Goal: Information Seeking & Learning: Learn about a topic

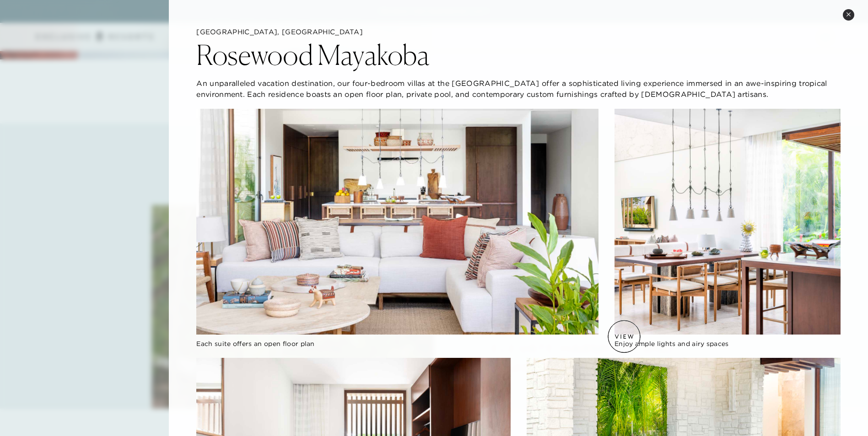
scroll to position [708, 0]
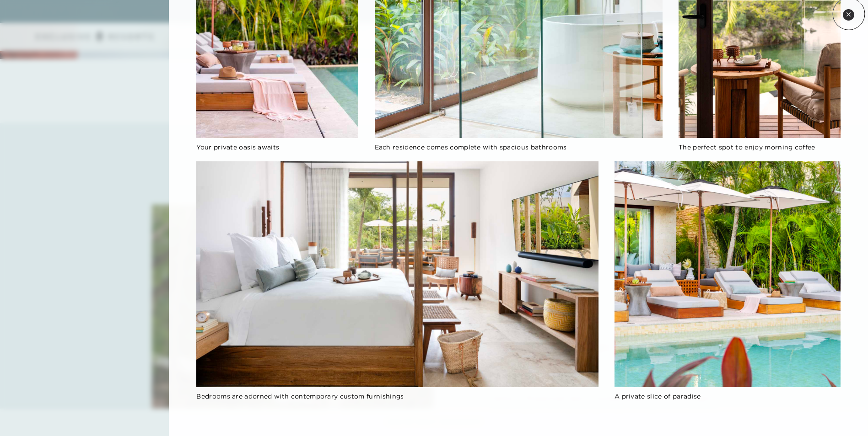
click at [849, 14] on icon at bounding box center [848, 14] width 5 height 5
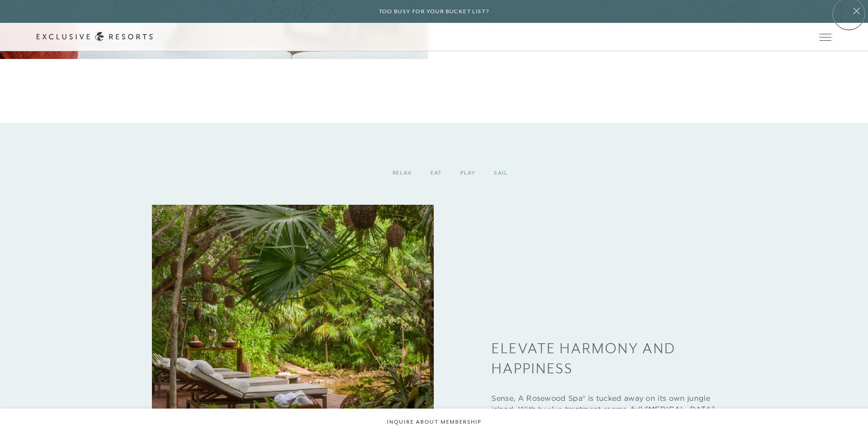
scroll to position [1044, 0]
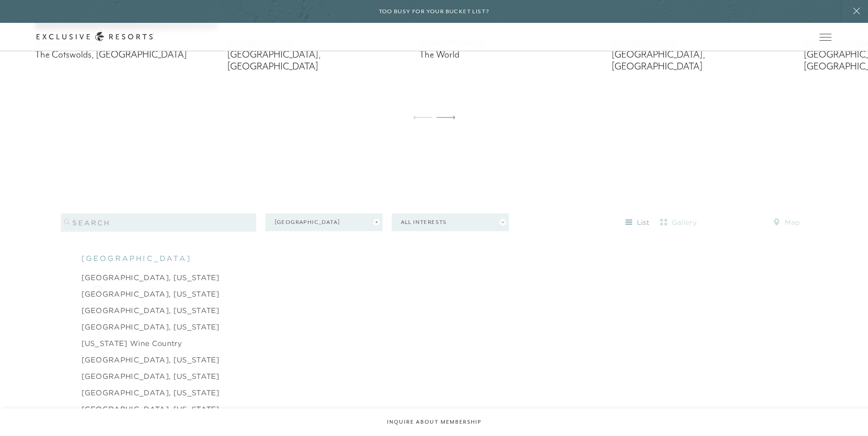
scroll to position [844, 0]
click at [345, 213] on button "[GEOGRAPHIC_DATA]" at bounding box center [323, 222] width 117 height 18
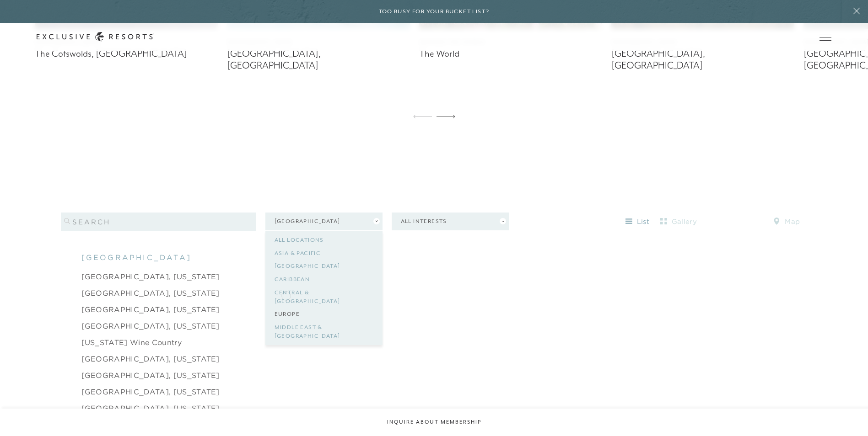
click at [286, 308] on link "Europe" at bounding box center [323, 314] width 99 height 13
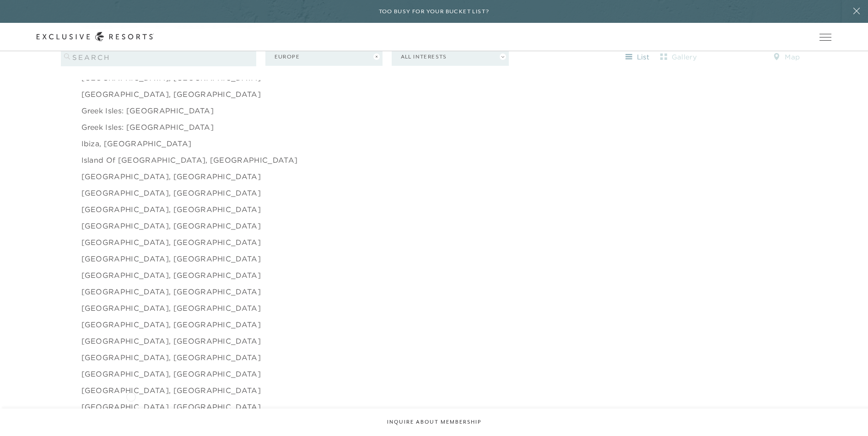
scroll to position [1164, 0]
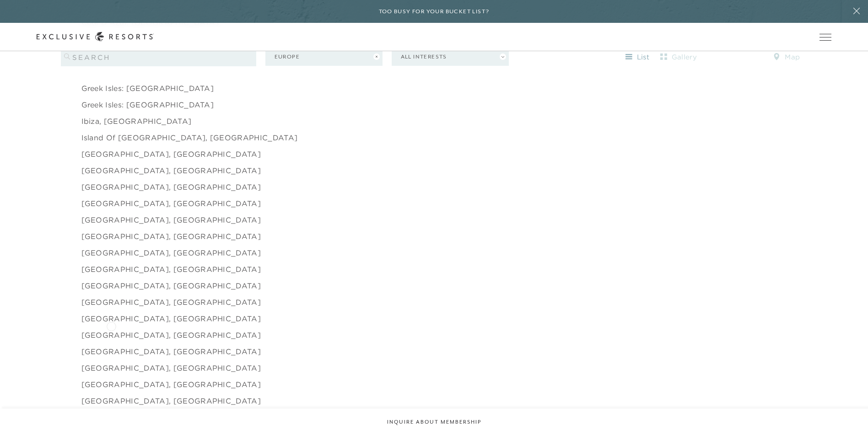
click at [111, 330] on link "[GEOGRAPHIC_DATA], [GEOGRAPHIC_DATA]" at bounding box center [171, 335] width 180 height 11
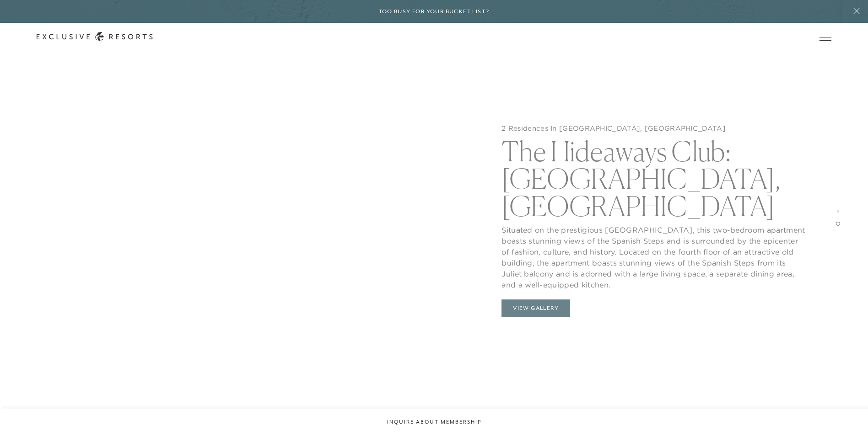
scroll to position [1510, 0]
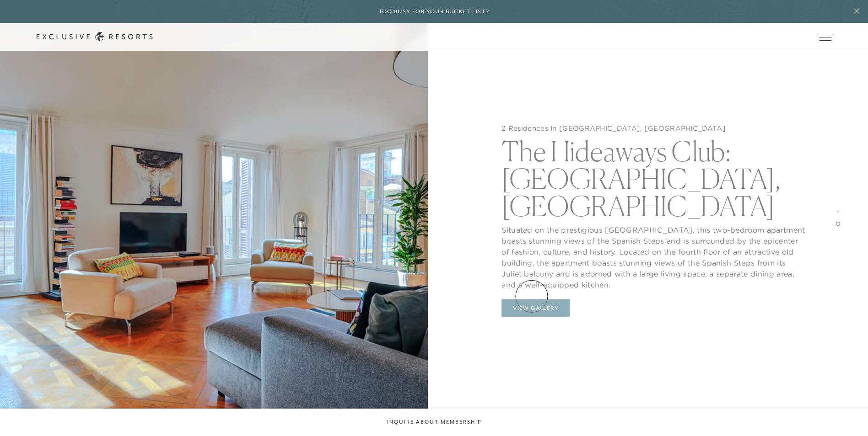
click at [532, 300] on button "View Gallery" at bounding box center [535, 308] width 69 height 17
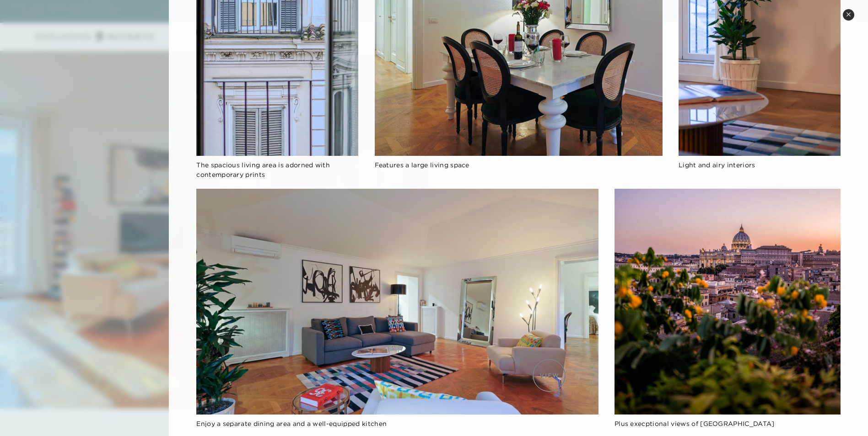
scroll to position [1693, 0]
click at [847, 14] on icon at bounding box center [848, 14] width 5 height 5
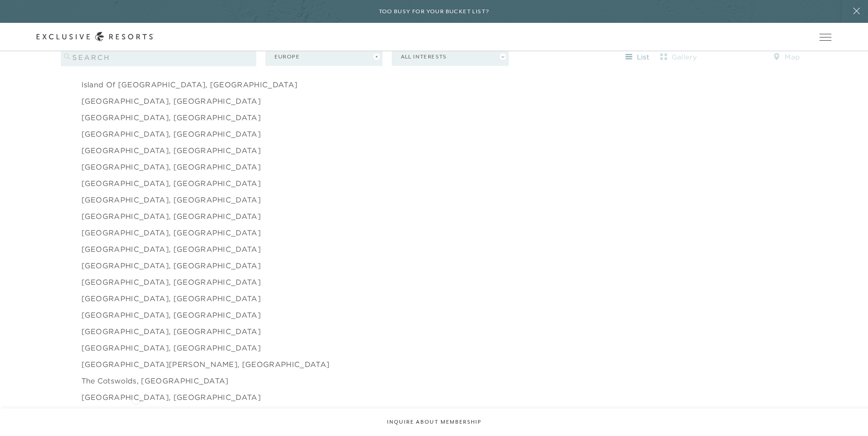
scroll to position [1237, 0]
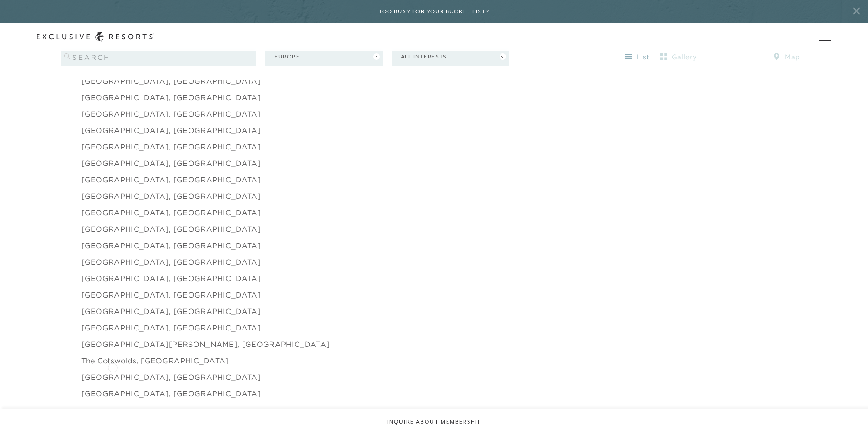
click at [113, 372] on link "[GEOGRAPHIC_DATA], [GEOGRAPHIC_DATA]" at bounding box center [171, 377] width 180 height 11
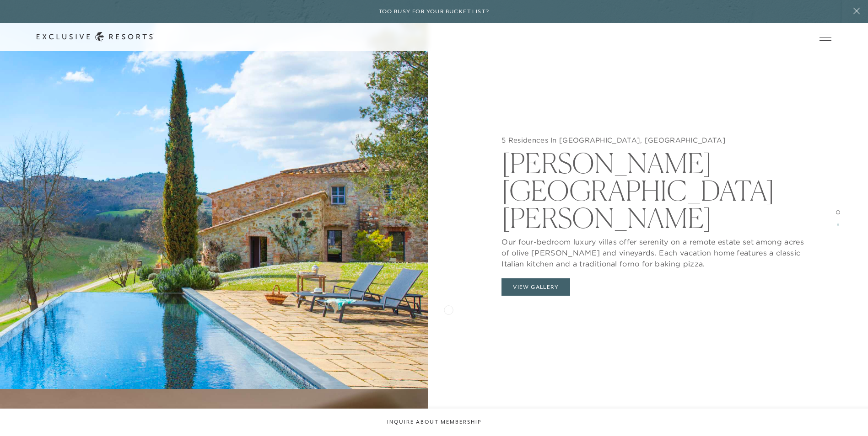
scroll to position [1052, 0]
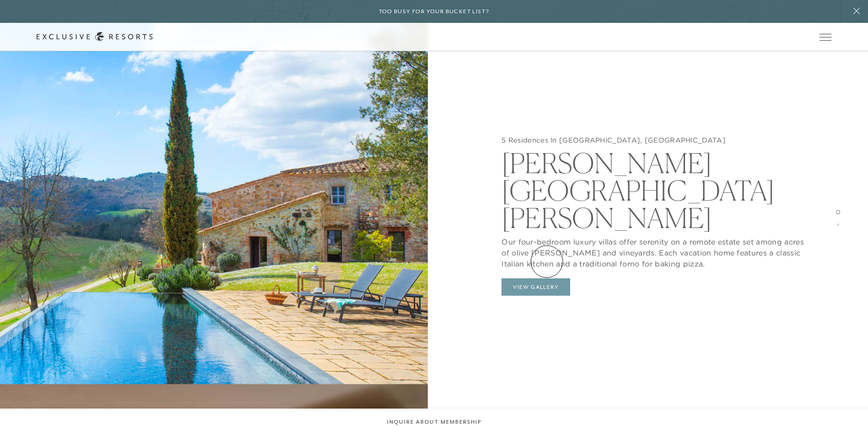
click at [547, 279] on button "View Gallery" at bounding box center [535, 287] width 69 height 17
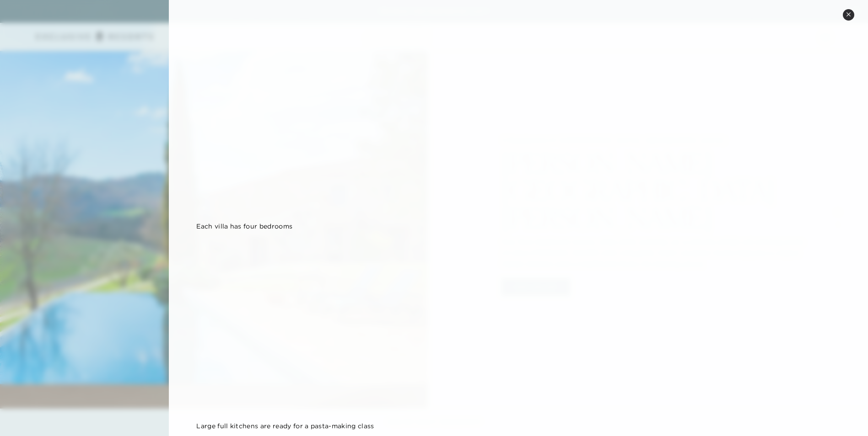
scroll to position [917, 0]
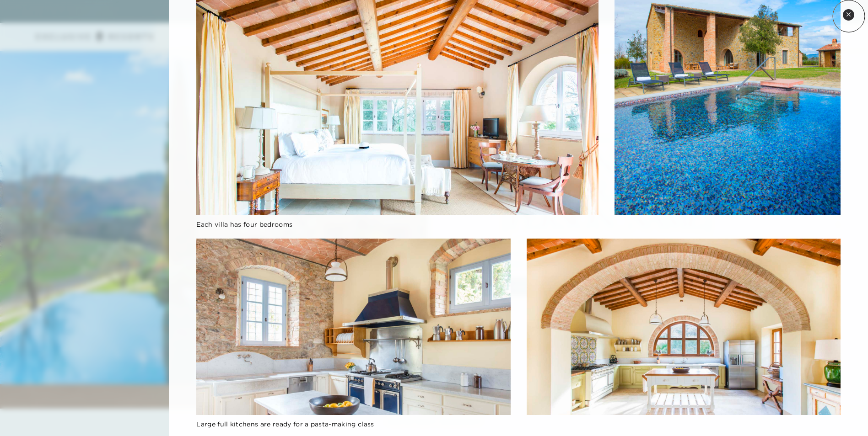
click at [849, 16] on icon at bounding box center [848, 14] width 5 height 5
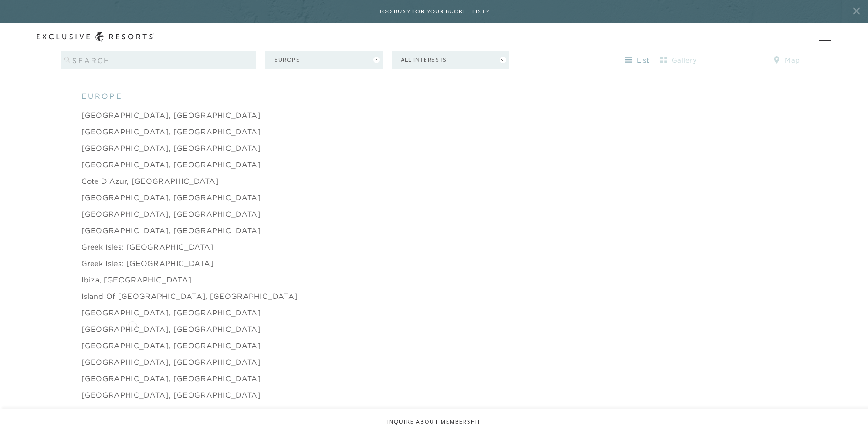
scroll to position [1017, 0]
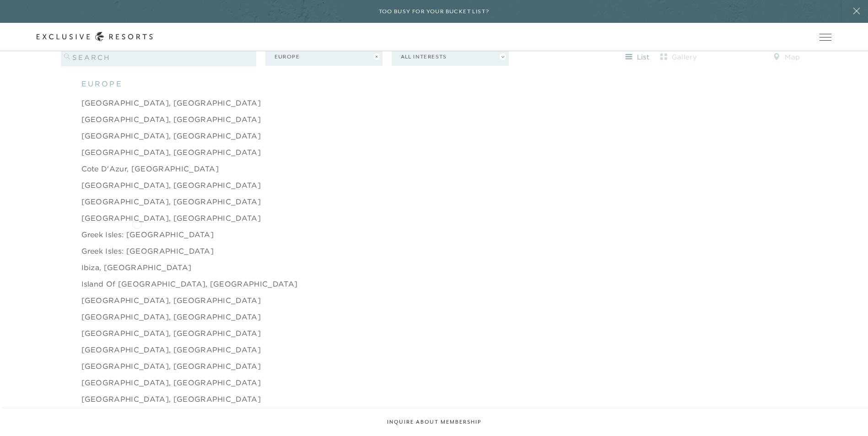
click at [137, 229] on link "Greek Isles: [GEOGRAPHIC_DATA]" at bounding box center [147, 234] width 133 height 11
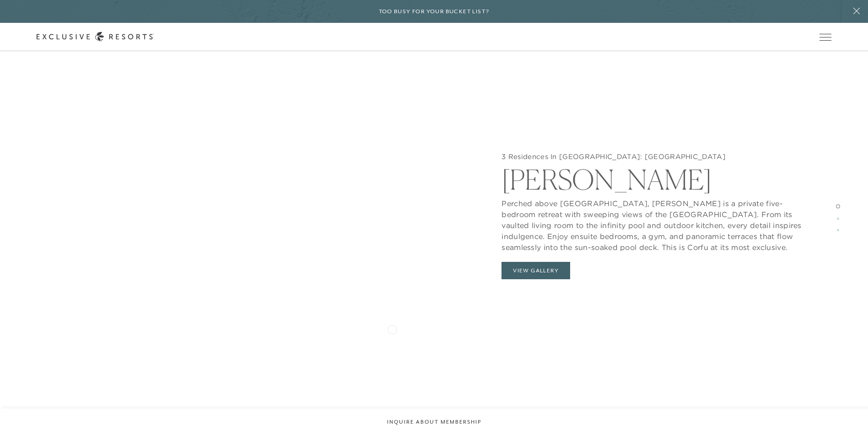
scroll to position [1052, 0]
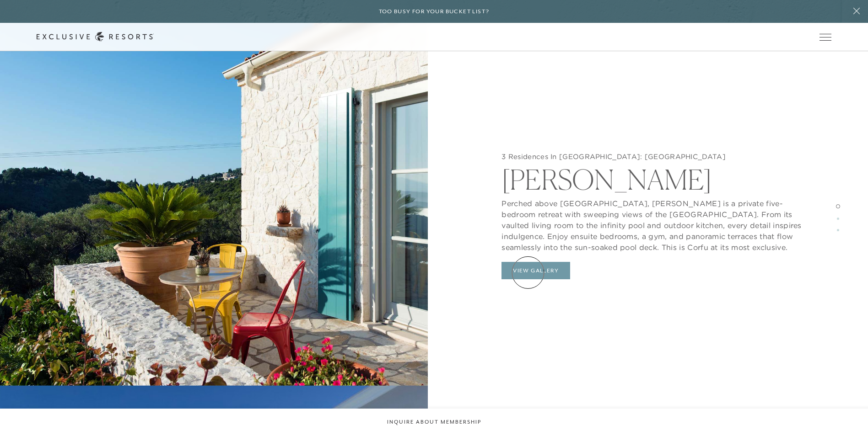
click at [528, 273] on button "View Gallery" at bounding box center [535, 270] width 69 height 17
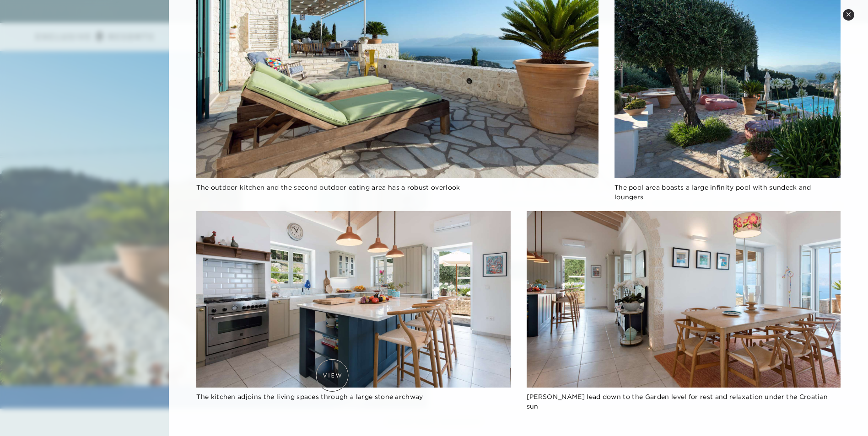
scroll to position [1281, 0]
click at [851, 15] on button "Close quickview" at bounding box center [848, 14] width 11 height 11
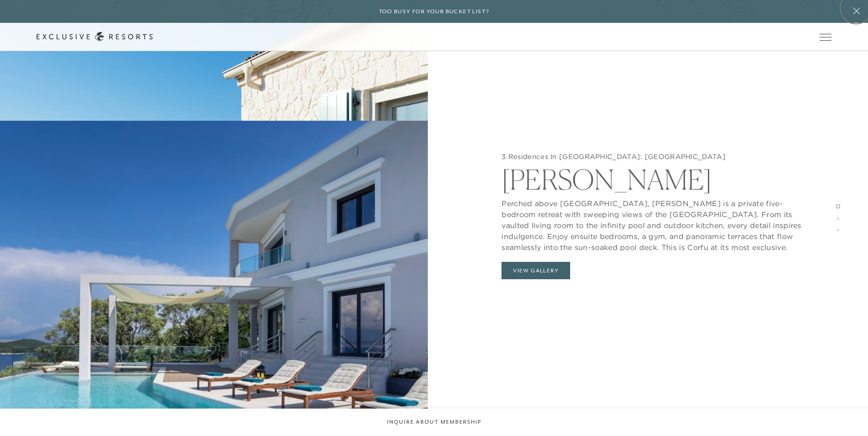
click at [856, 8] on icon at bounding box center [856, 10] width 17 height 7
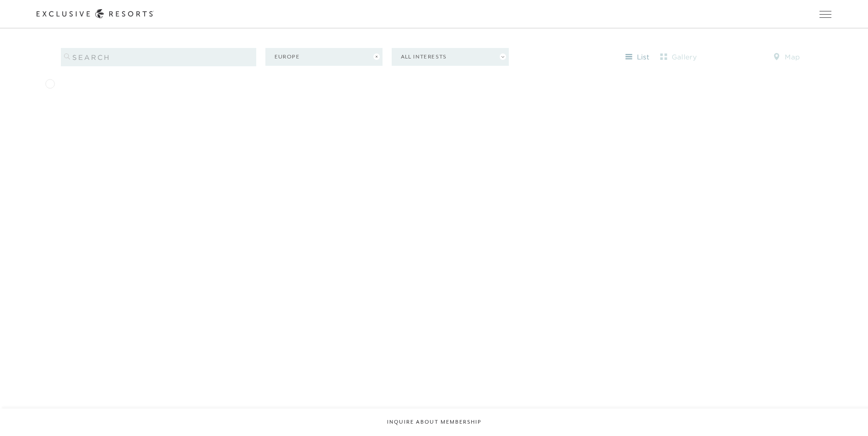
scroll to position [1045, 0]
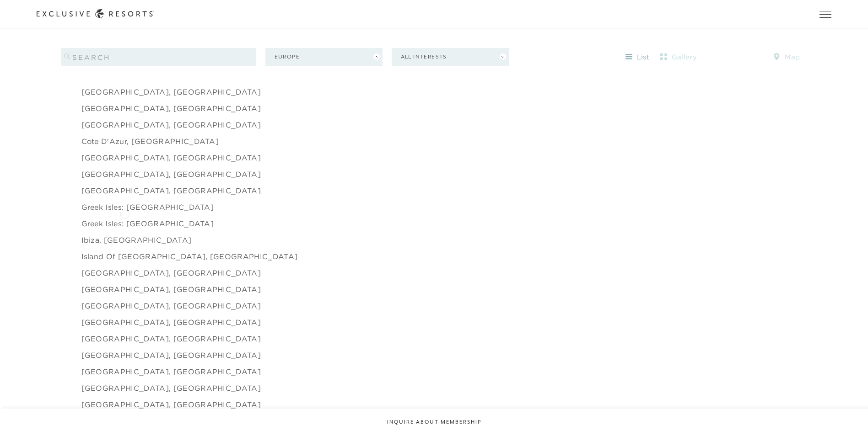
click at [124, 218] on link "Greek Isles: [GEOGRAPHIC_DATA]" at bounding box center [147, 223] width 133 height 11
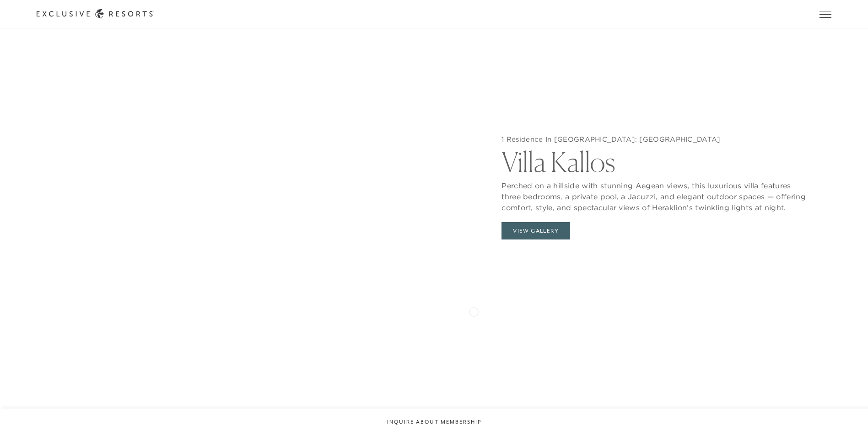
scroll to position [1052, 0]
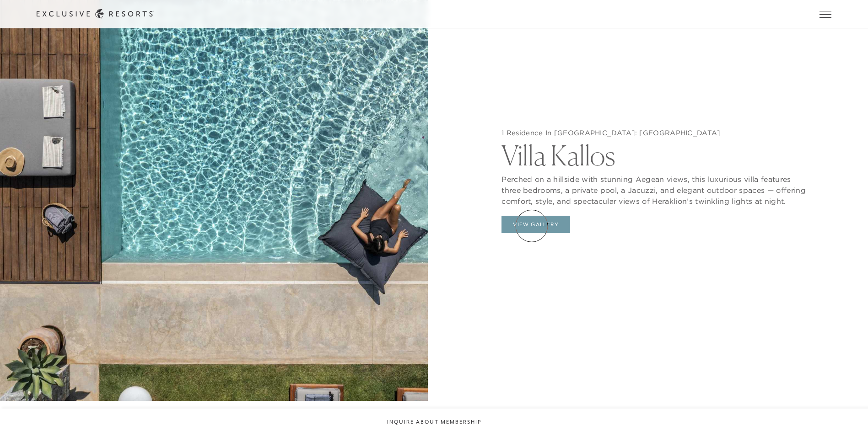
click at [532, 226] on button "View Gallery" at bounding box center [535, 224] width 69 height 17
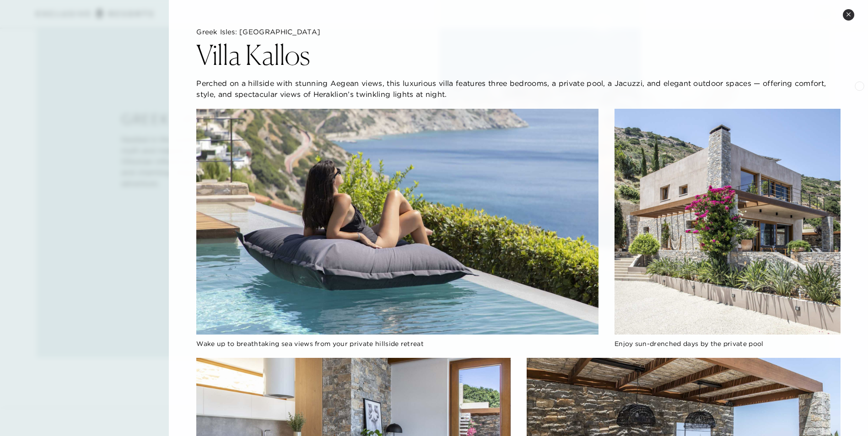
scroll to position [549, 0]
click at [844, 15] on button "Close quickview" at bounding box center [848, 14] width 11 height 11
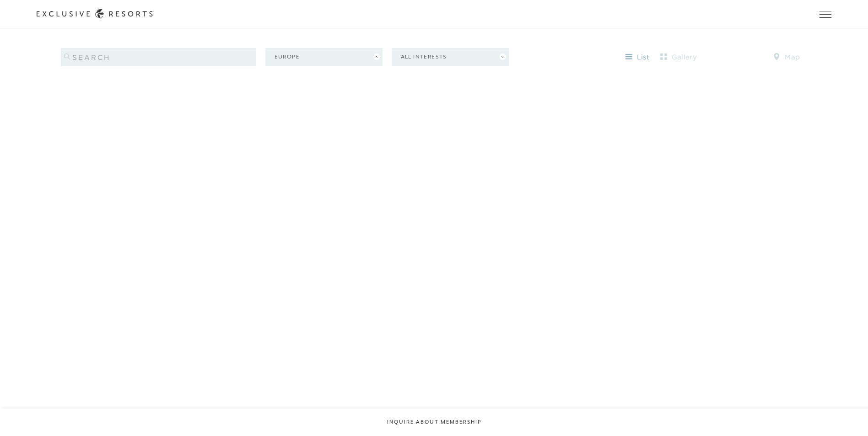
scroll to position [1072, 0]
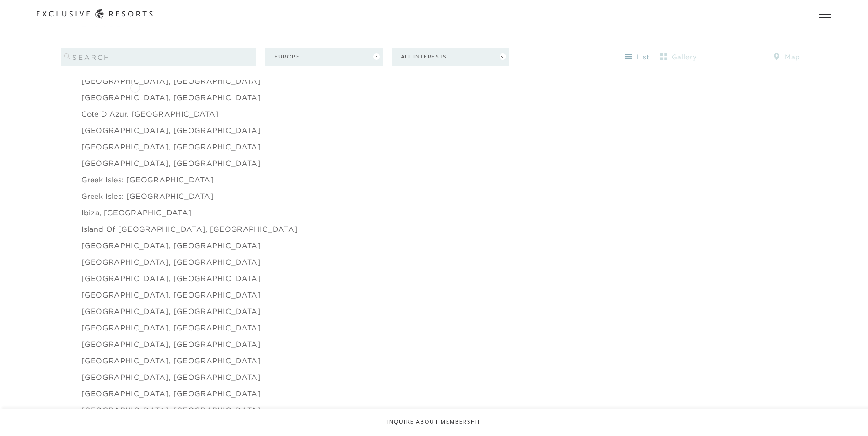
click at [135, 92] on link "[GEOGRAPHIC_DATA], [GEOGRAPHIC_DATA]" at bounding box center [171, 97] width 180 height 11
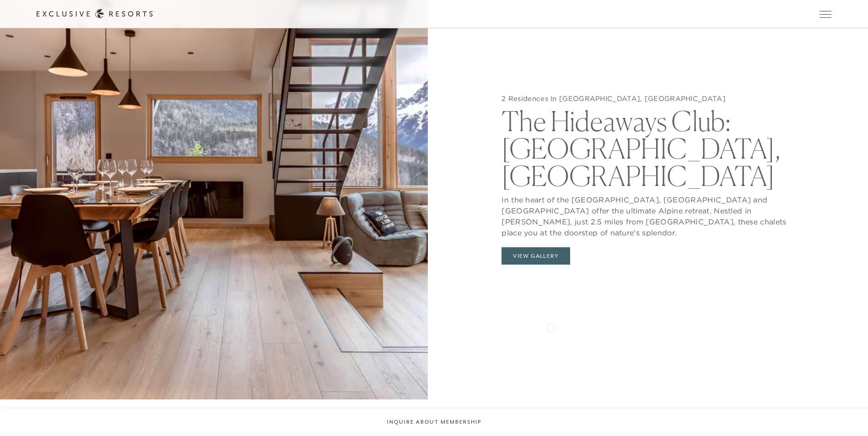
scroll to position [1052, 0]
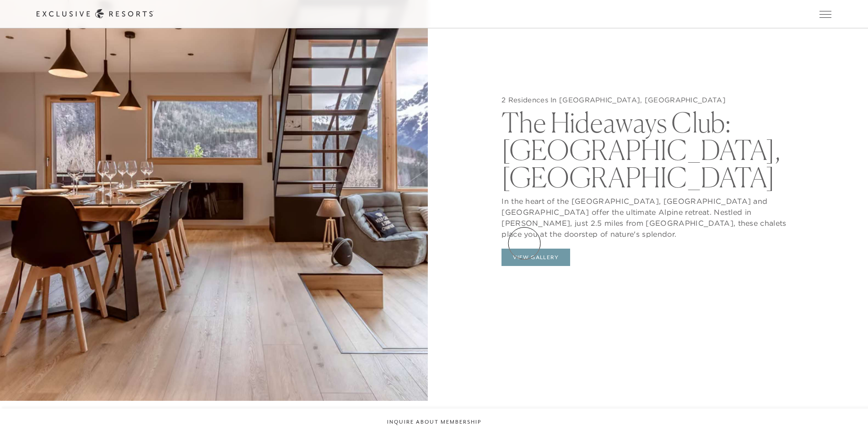
click at [523, 249] on button "View Gallery" at bounding box center [535, 257] width 69 height 17
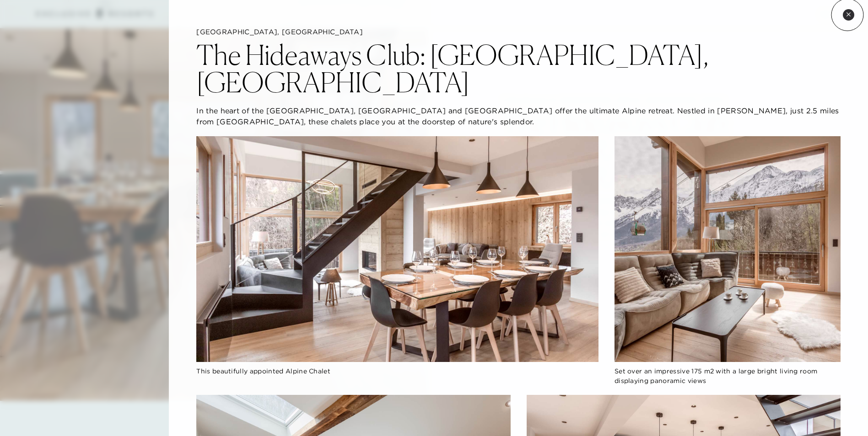
click at [847, 15] on icon at bounding box center [848, 14] width 5 height 5
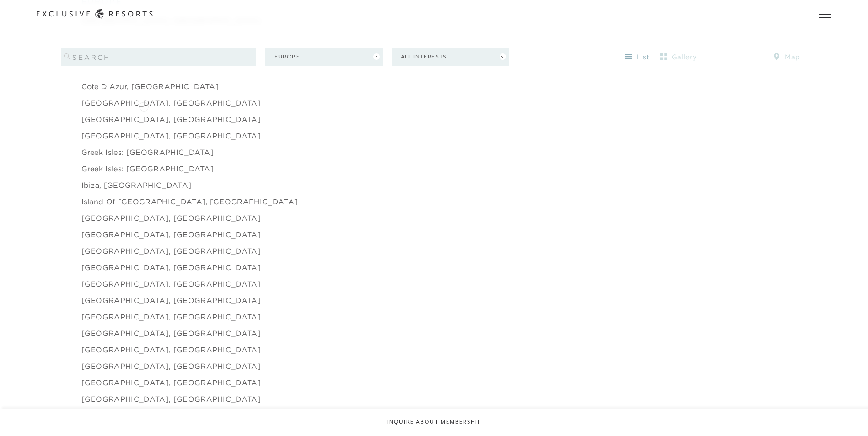
scroll to position [1054, 0]
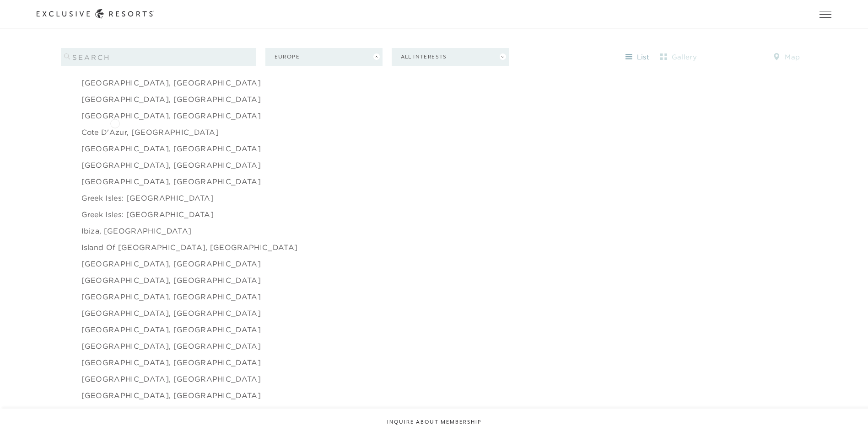
click at [115, 127] on link "Cote d'Azur, [GEOGRAPHIC_DATA]" at bounding box center [150, 132] width 138 height 11
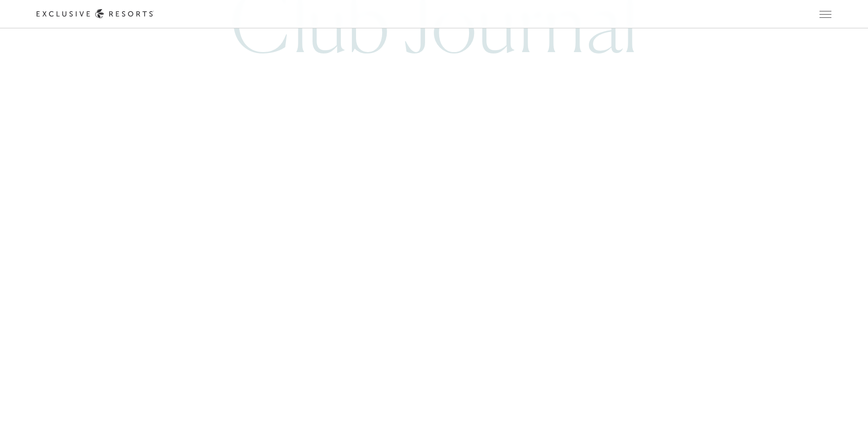
scroll to position [2196, 0]
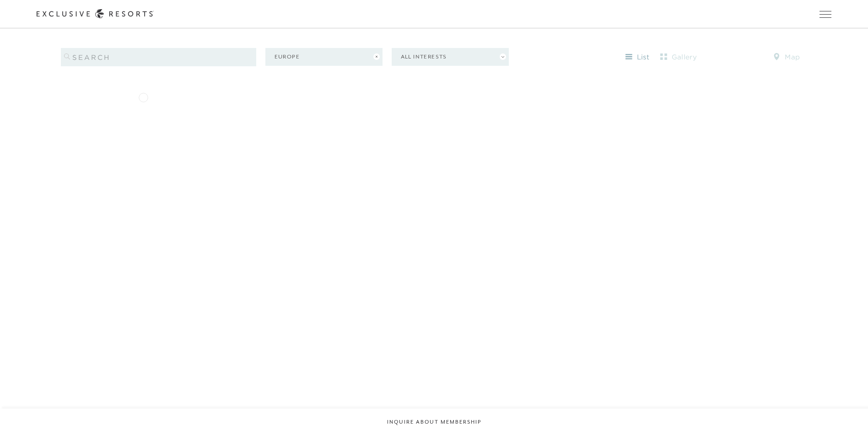
scroll to position [1081, 0]
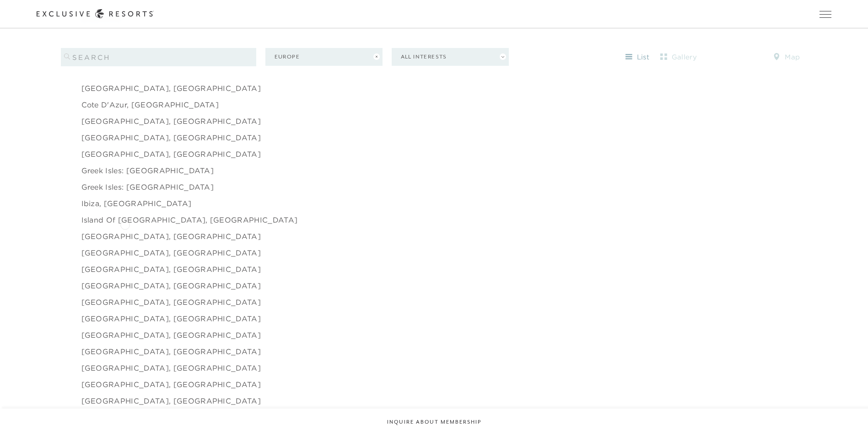
click at [125, 231] on link "[GEOGRAPHIC_DATA], [GEOGRAPHIC_DATA]" at bounding box center [171, 236] width 180 height 11
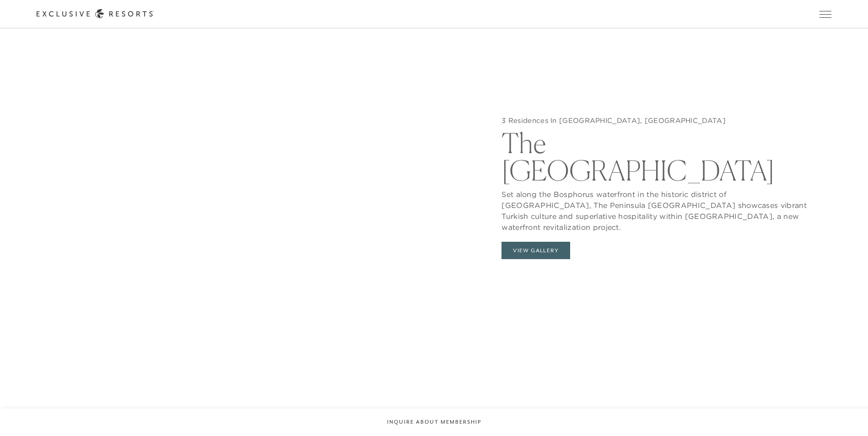
scroll to position [1052, 0]
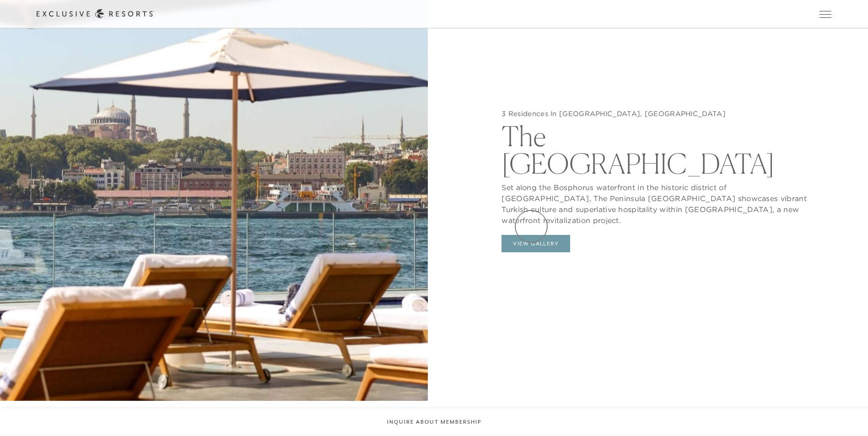
click at [531, 235] on button "View Gallery" at bounding box center [535, 243] width 69 height 17
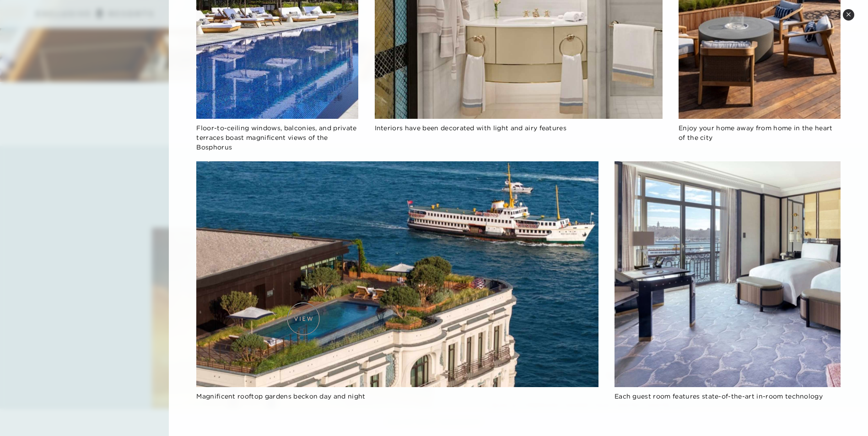
scroll to position [1372, 0]
click at [850, 14] on icon at bounding box center [848, 14] width 5 height 5
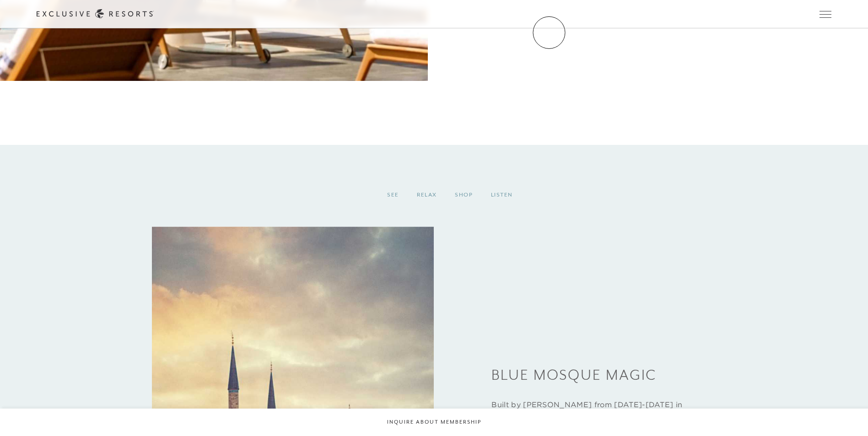
scroll to position [1061, 0]
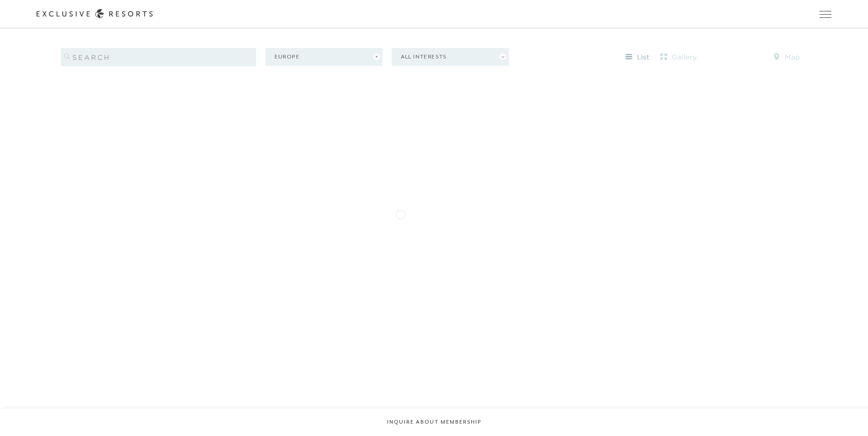
scroll to position [1109, 0]
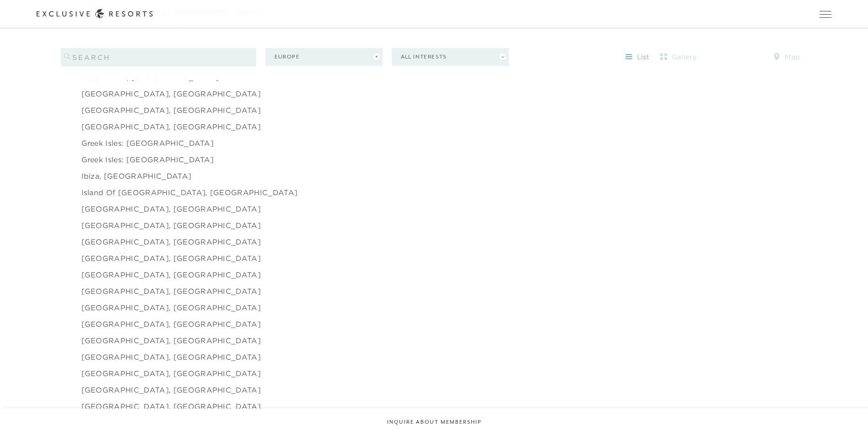
click at [121, 253] on link "[GEOGRAPHIC_DATA], [GEOGRAPHIC_DATA]" at bounding box center [171, 258] width 180 height 11
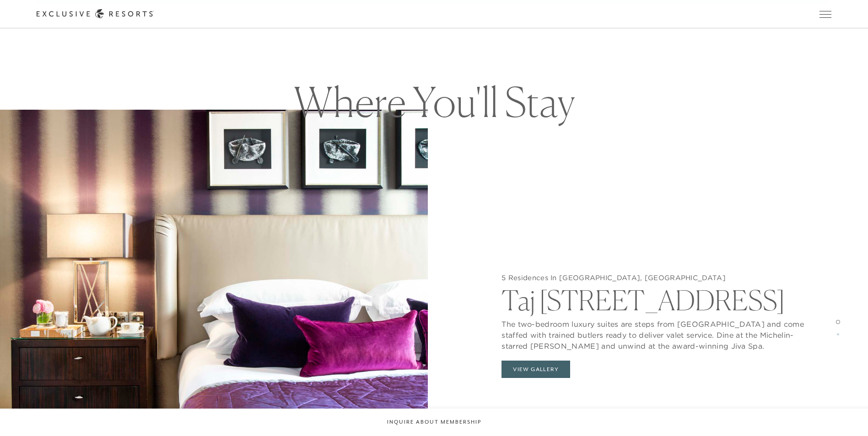
scroll to position [915, 0]
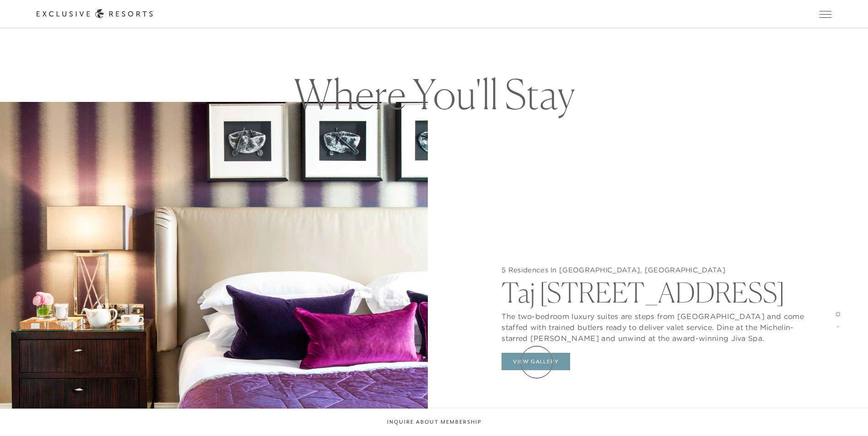
click at [537, 362] on button "View Gallery" at bounding box center [535, 361] width 69 height 17
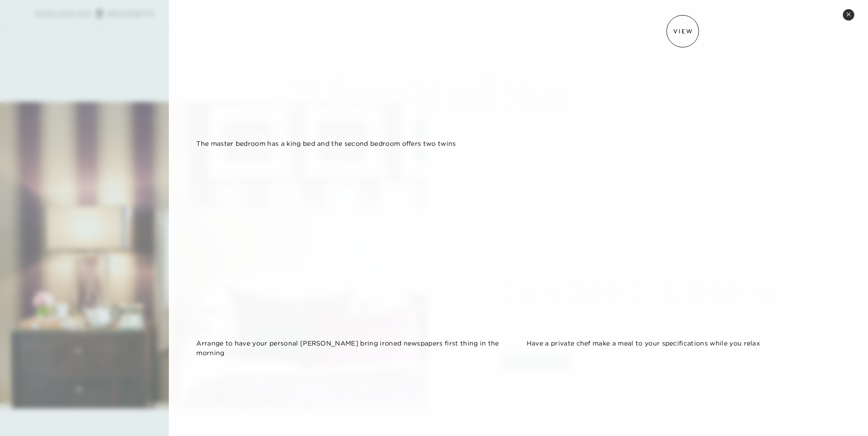
scroll to position [1235, 0]
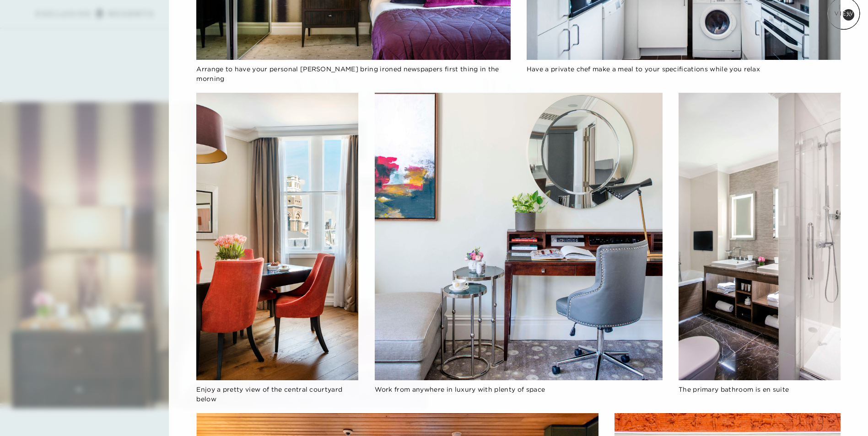
click at [848, 15] on icon at bounding box center [848, 14] width 5 height 5
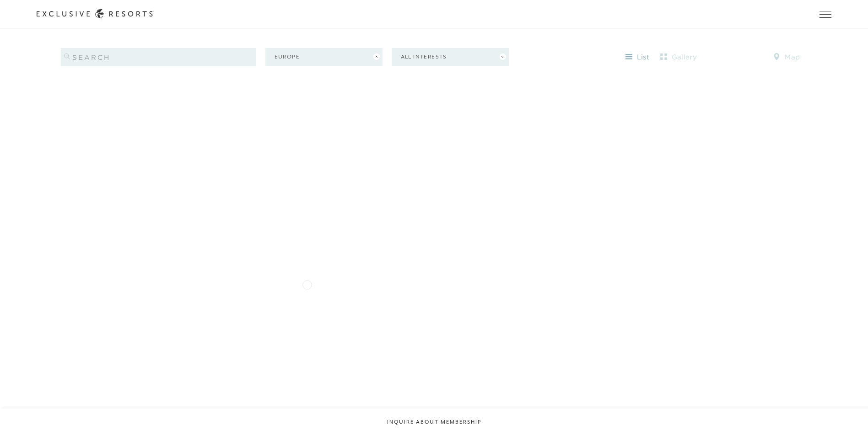
scroll to position [1136, 0]
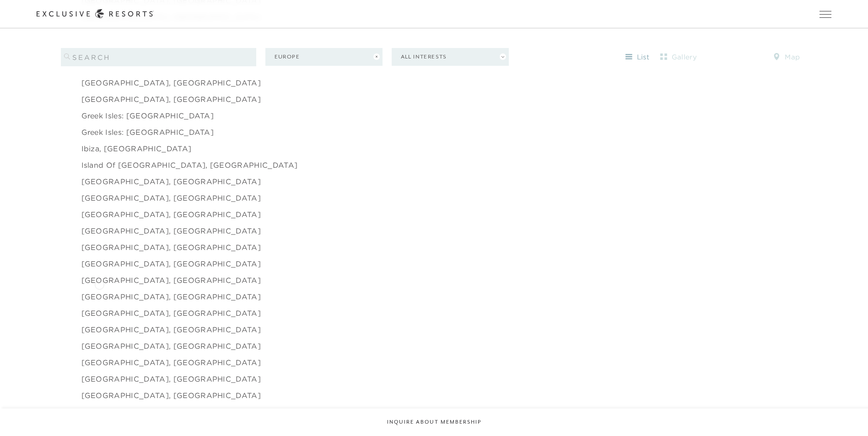
click at [99, 291] on link "[GEOGRAPHIC_DATA], [GEOGRAPHIC_DATA]" at bounding box center [171, 296] width 180 height 11
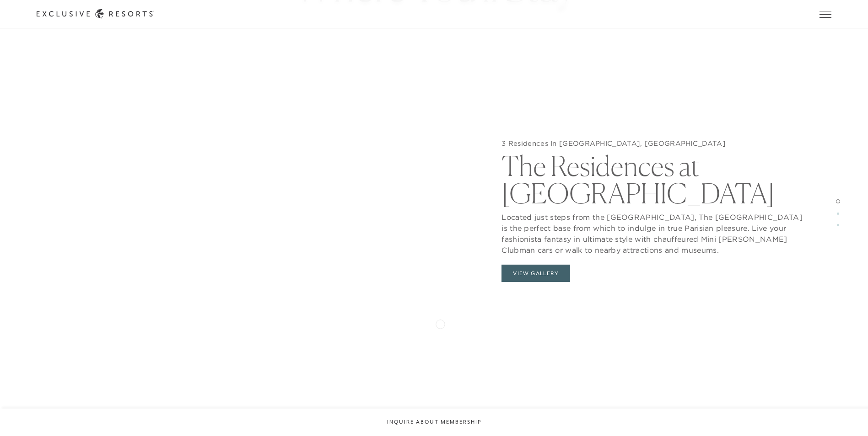
scroll to position [1052, 0]
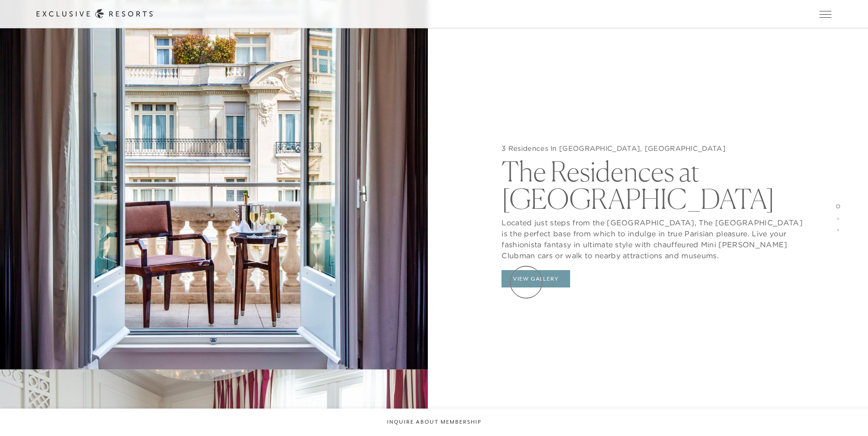
click at [526, 282] on button "View Gallery" at bounding box center [535, 278] width 69 height 17
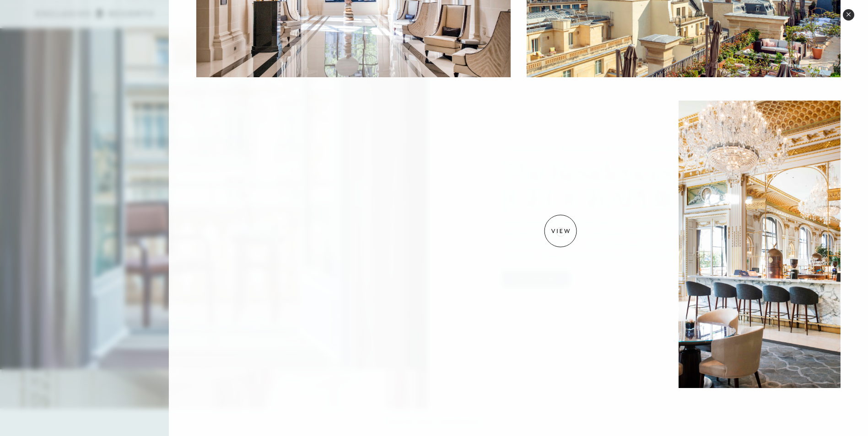
scroll to position [1235, 0]
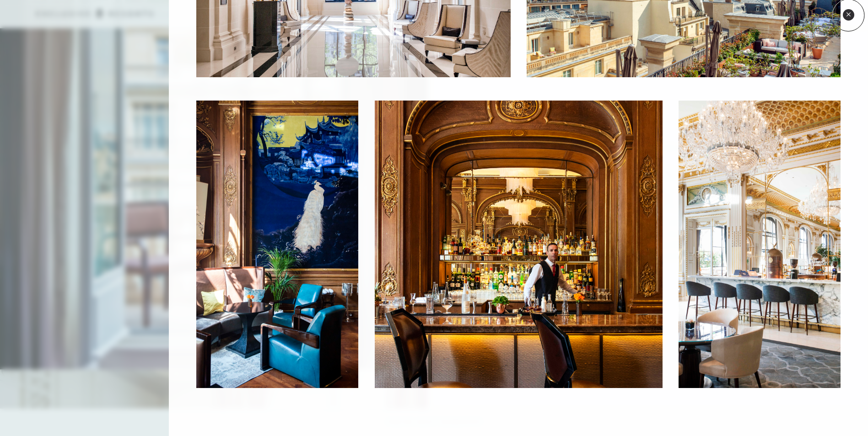
click at [848, 15] on icon at bounding box center [848, 14] width 5 height 5
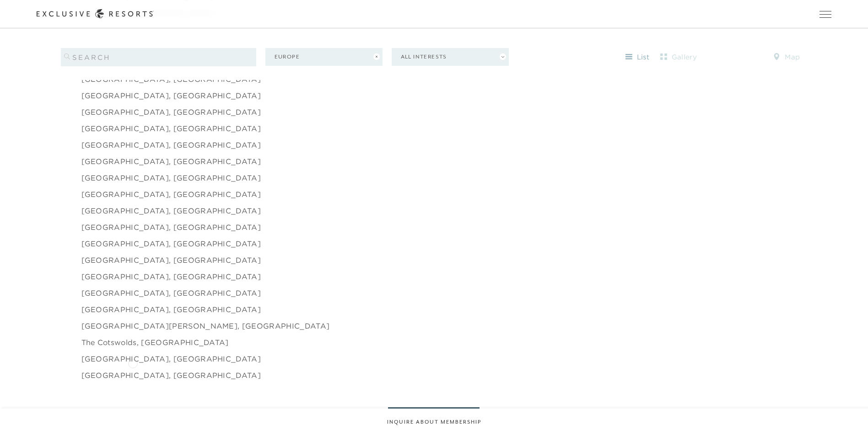
scroll to position [1301, 0]
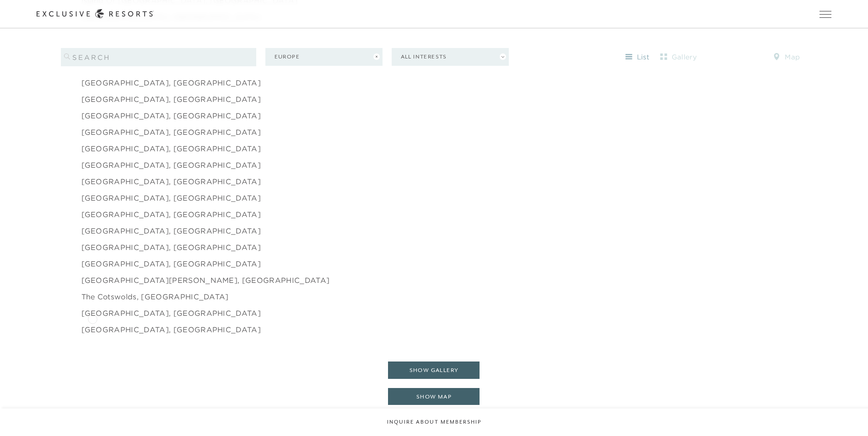
click at [92, 324] on link "[GEOGRAPHIC_DATA], [GEOGRAPHIC_DATA]" at bounding box center [171, 329] width 180 height 11
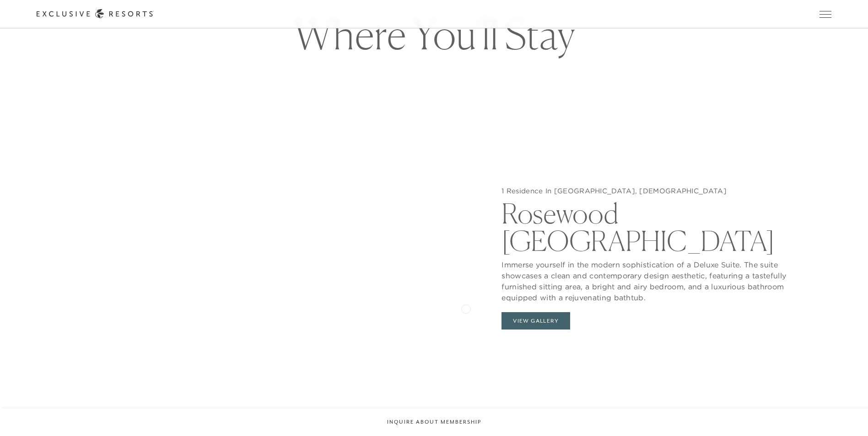
scroll to position [1052, 0]
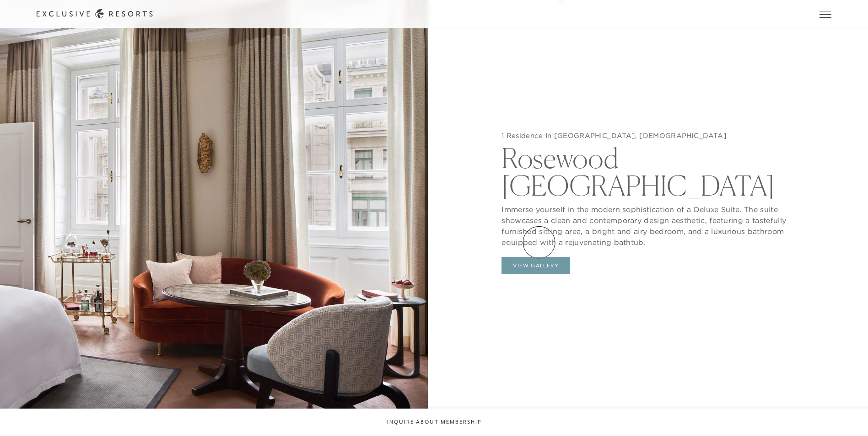
click at [539, 257] on button "View Gallery" at bounding box center [535, 265] width 69 height 17
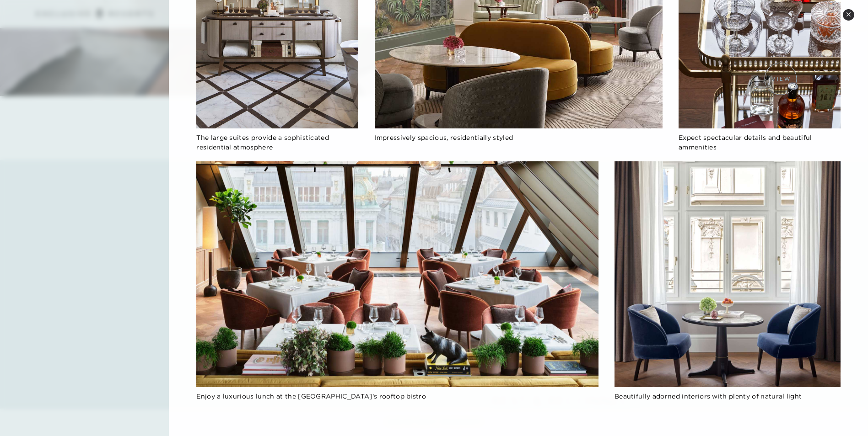
scroll to position [1464, 0]
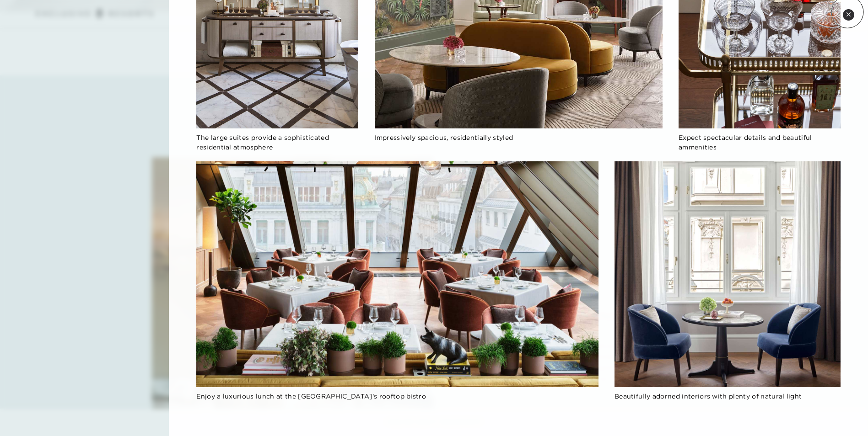
click at [847, 12] on icon at bounding box center [848, 14] width 5 height 5
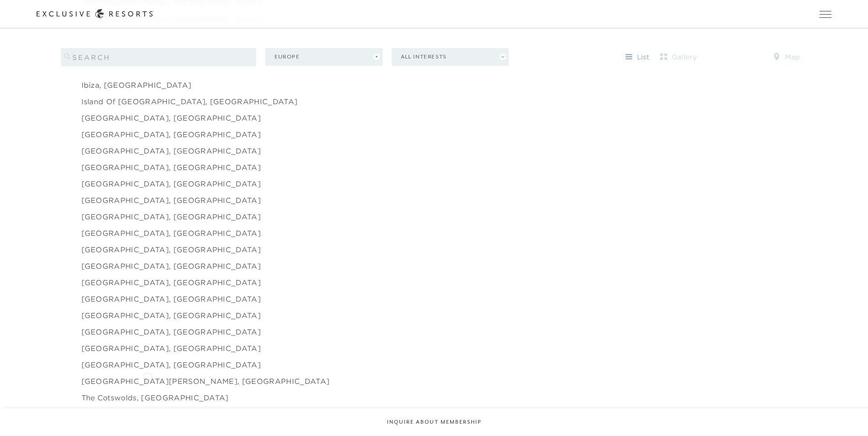
scroll to position [1246, 0]
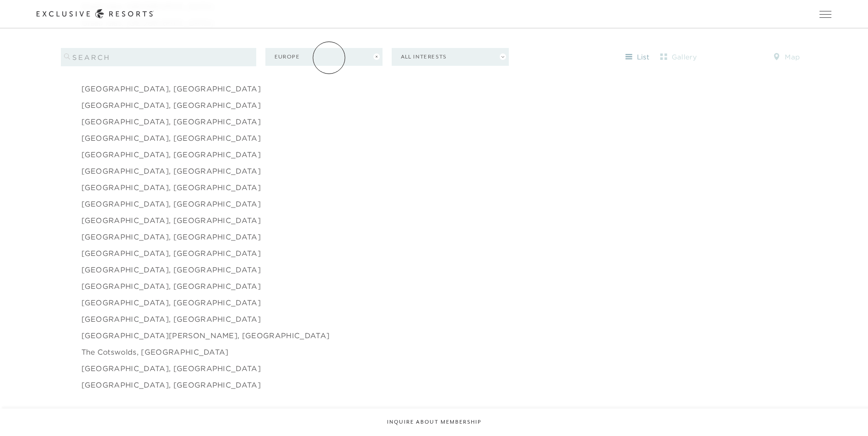
click at [329, 57] on button "Europe" at bounding box center [323, 57] width 117 height 18
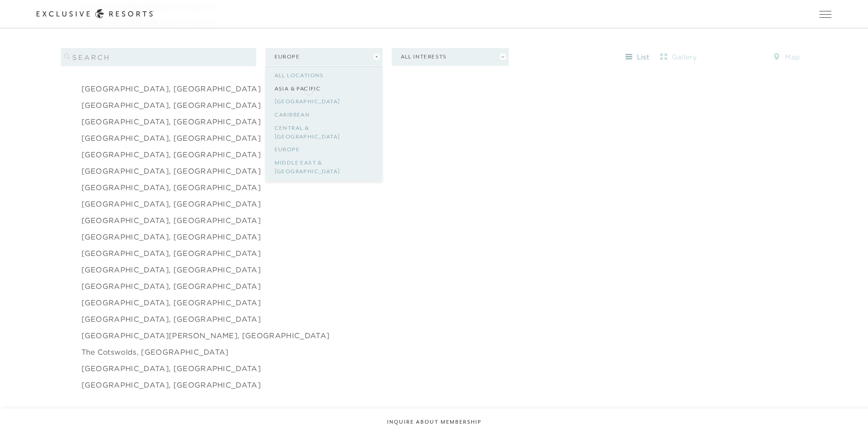
click at [308, 90] on link "Asia & Pacific" at bounding box center [323, 88] width 99 height 13
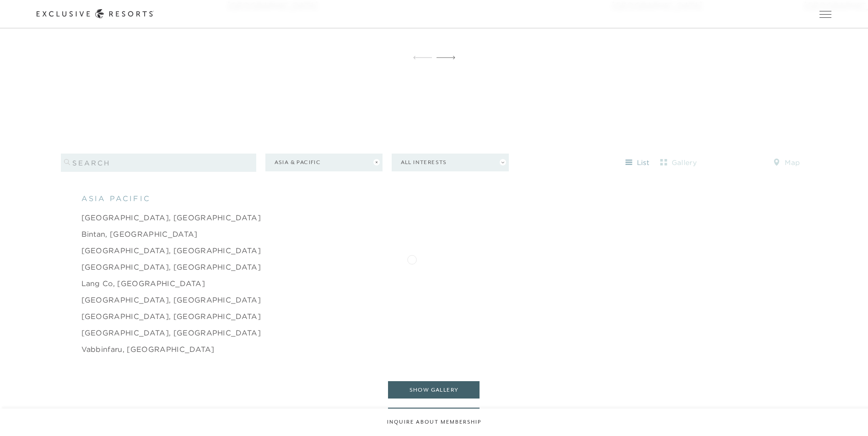
scroll to position [953, 0]
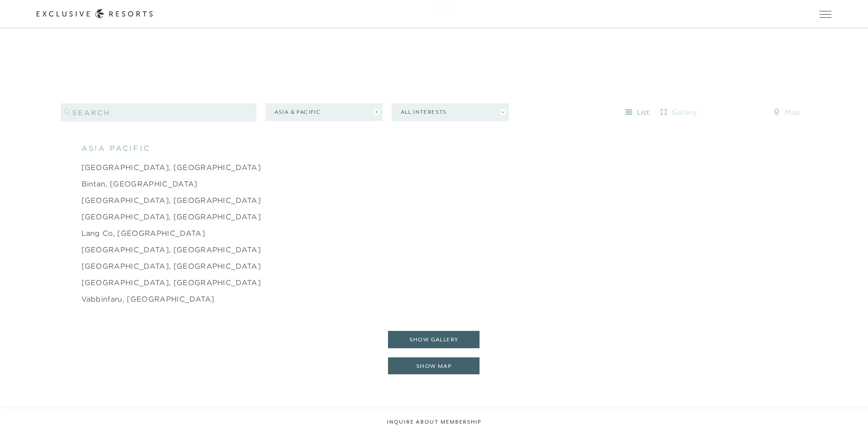
click at [137, 195] on link "[GEOGRAPHIC_DATA], [GEOGRAPHIC_DATA]" at bounding box center [171, 200] width 180 height 11
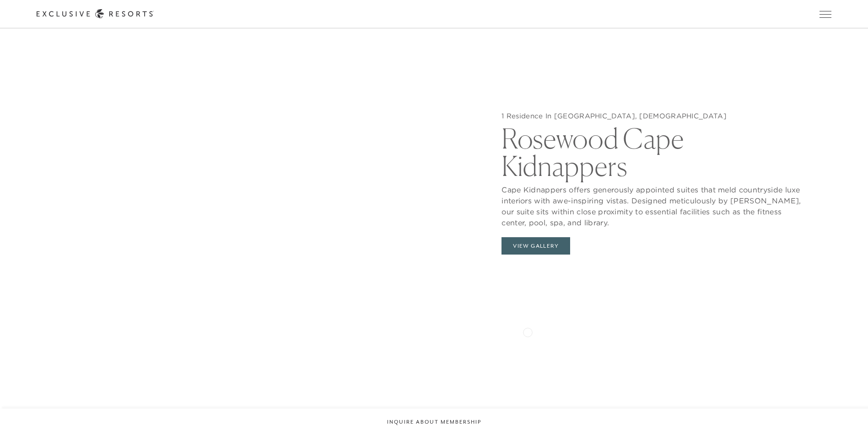
scroll to position [1052, 0]
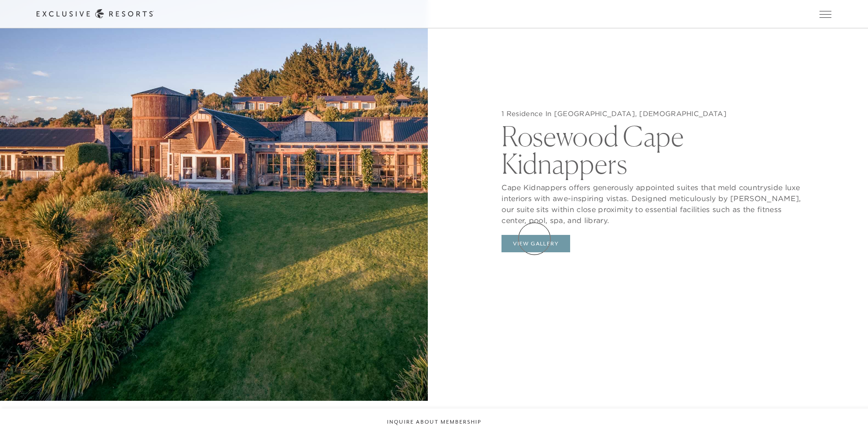
click at [534, 239] on button "View Gallery" at bounding box center [535, 243] width 69 height 17
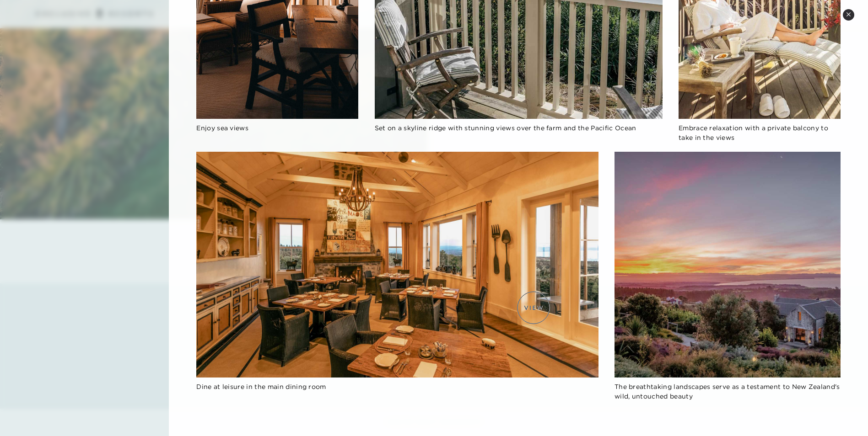
scroll to position [1372, 0]
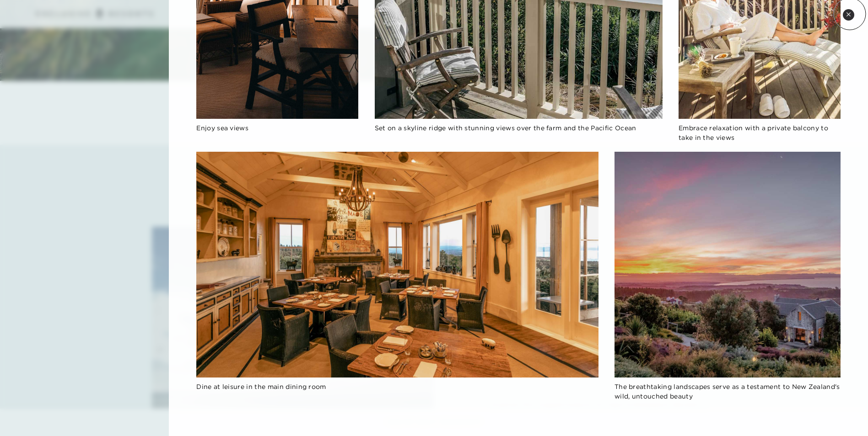
click at [850, 14] on icon at bounding box center [848, 14] width 5 height 5
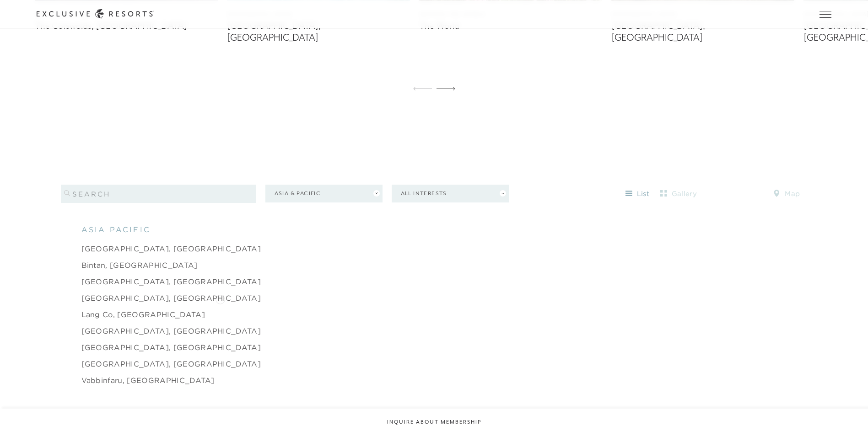
scroll to position [882, 0]
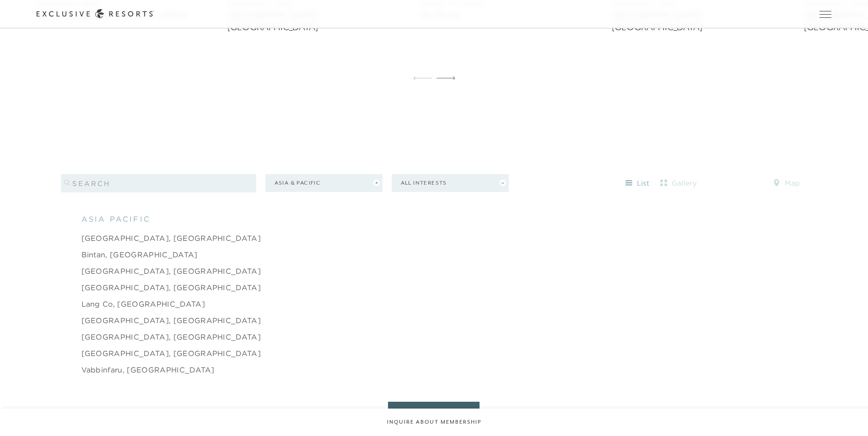
click at [157, 315] on link "[GEOGRAPHIC_DATA], [GEOGRAPHIC_DATA]" at bounding box center [171, 320] width 180 height 11
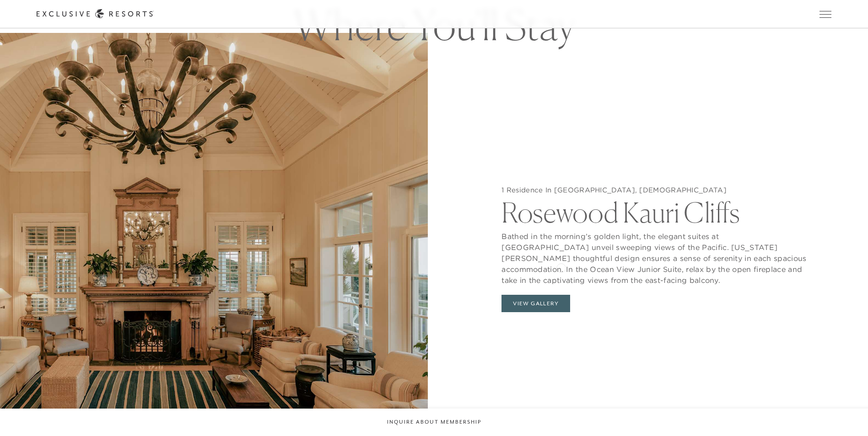
scroll to position [1006, 0]
click at [523, 295] on button "View Gallery" at bounding box center [535, 303] width 69 height 17
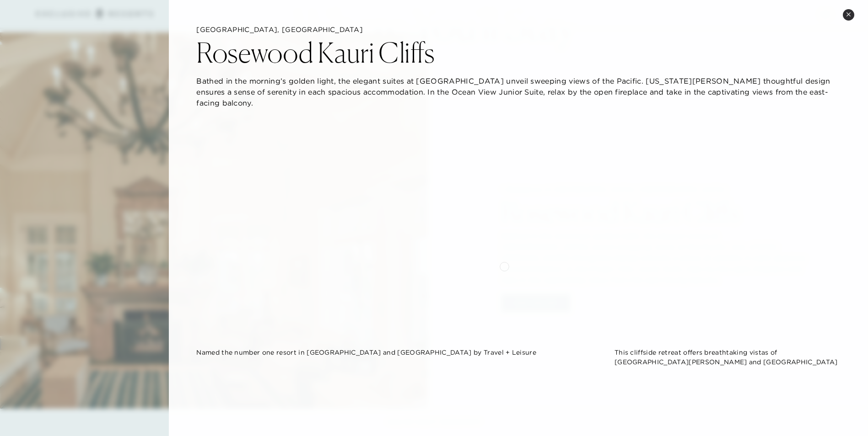
scroll to position [0, 0]
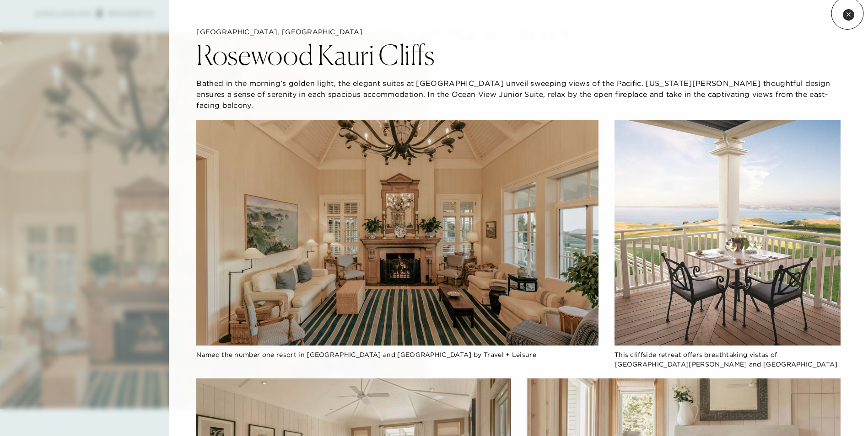
click at [847, 13] on icon at bounding box center [848, 14] width 4 height 4
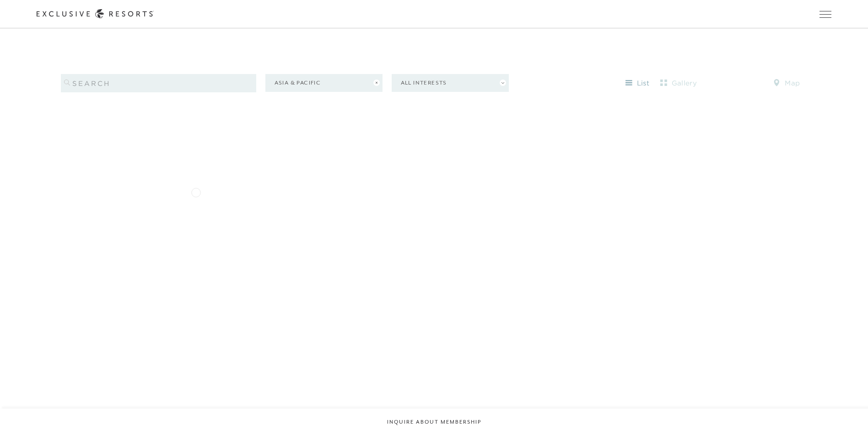
scroll to position [1025, 0]
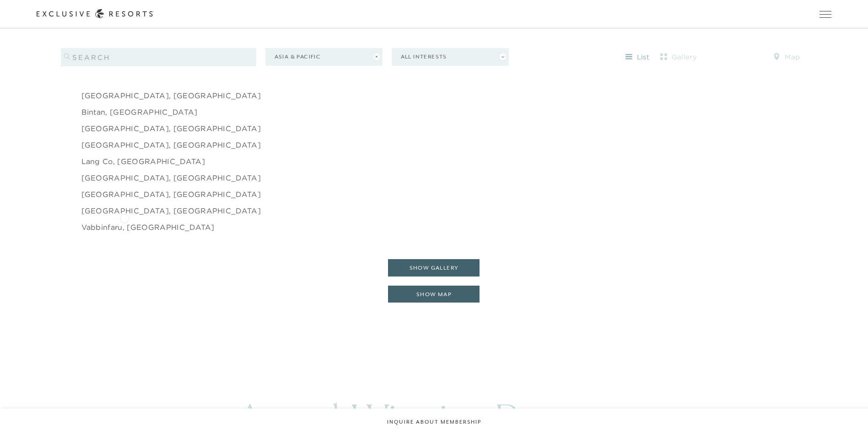
click at [124, 222] on link "Vabbinfaru, [GEOGRAPHIC_DATA]" at bounding box center [147, 227] width 133 height 11
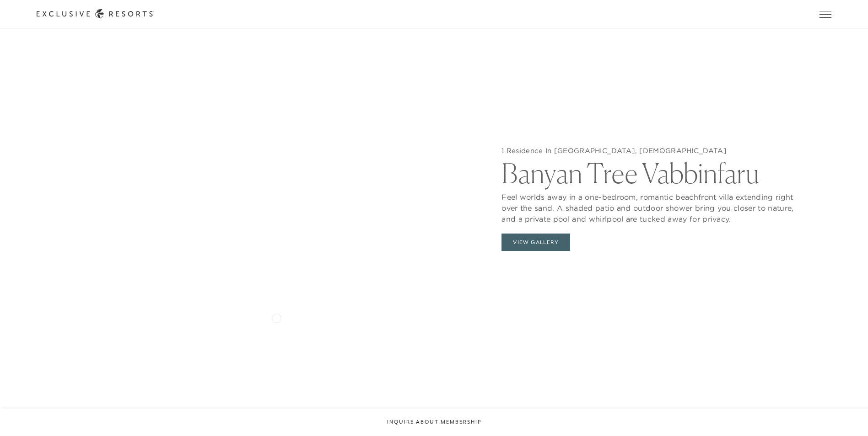
scroll to position [1052, 0]
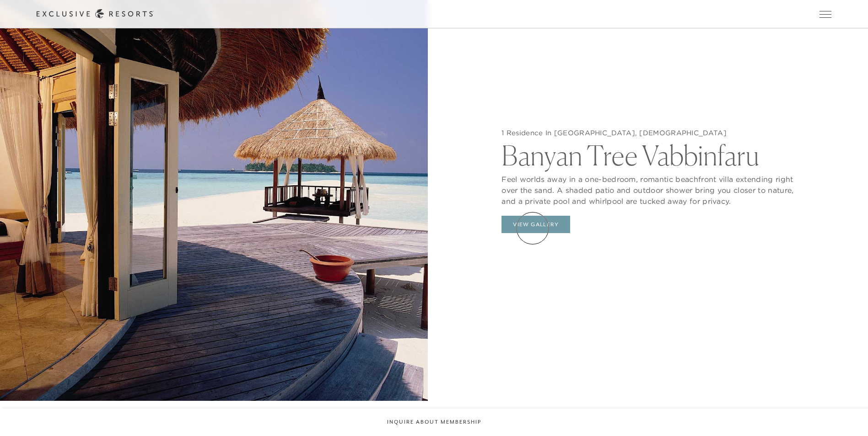
click at [532, 228] on button "View Gallery" at bounding box center [535, 224] width 69 height 17
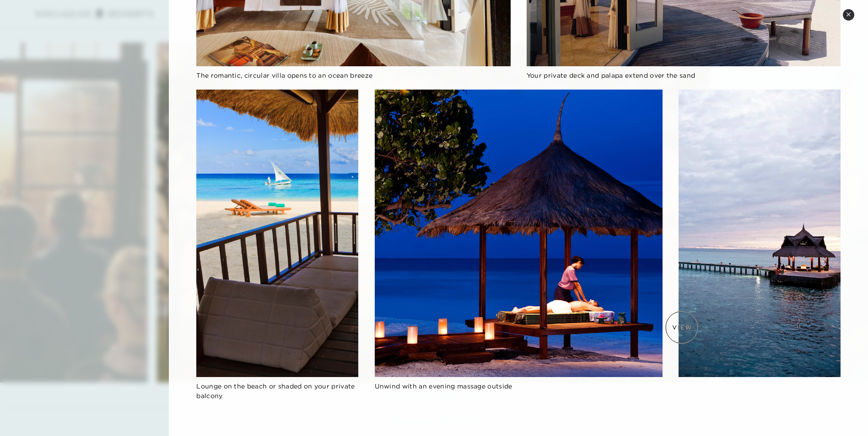
scroll to position [2104, 0]
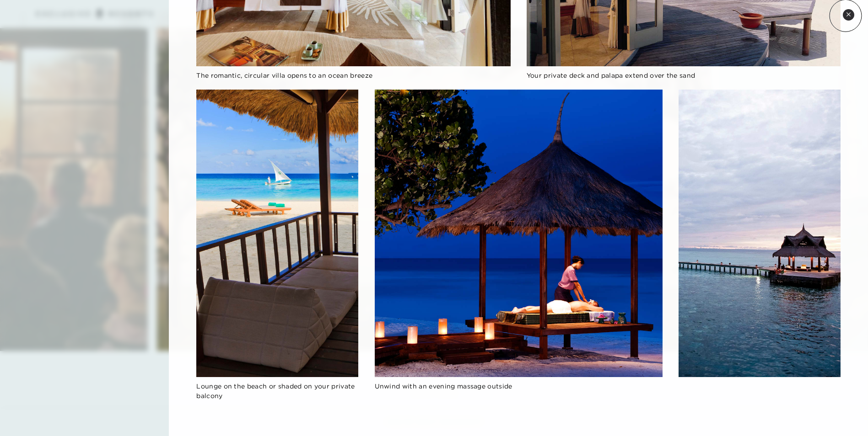
click at [845, 16] on button "Close quickview" at bounding box center [848, 14] width 11 height 11
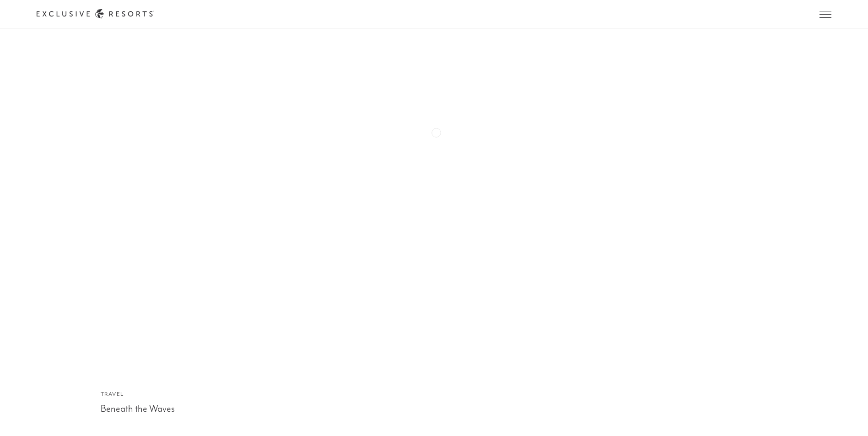
scroll to position [2708, 0]
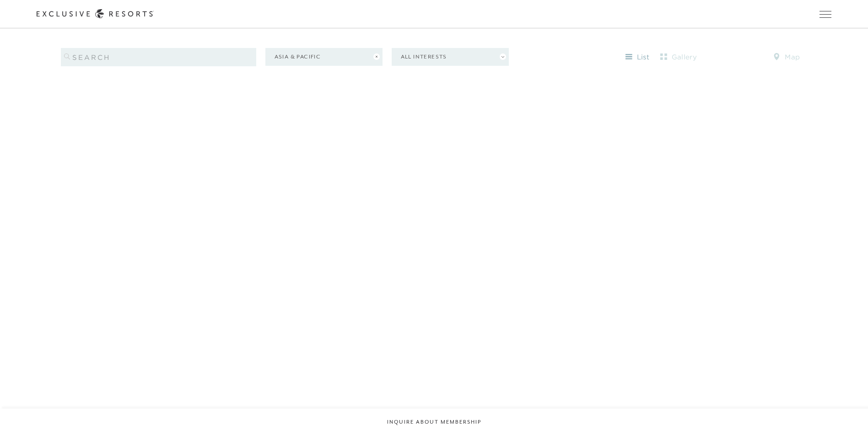
scroll to position [864, 0]
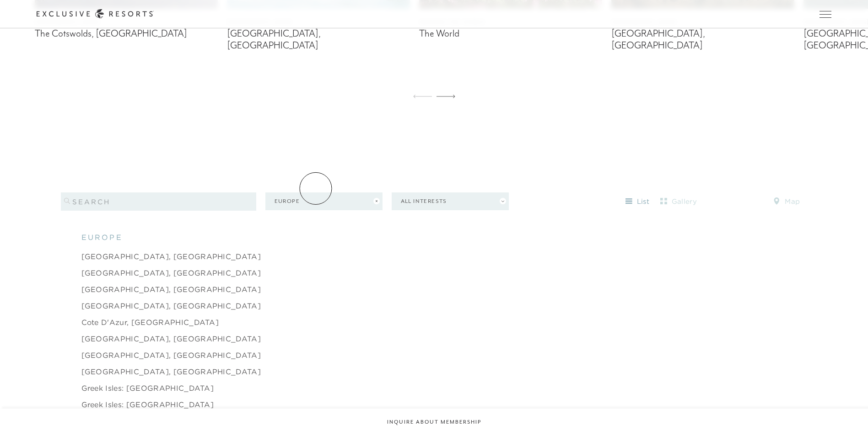
click at [316, 193] on button "Europe" at bounding box center [323, 202] width 117 height 18
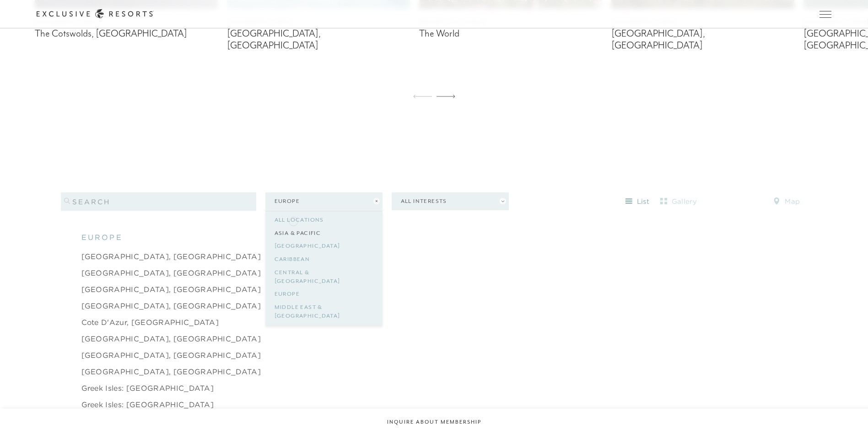
click at [293, 227] on link "Asia & Pacific" at bounding box center [323, 233] width 99 height 13
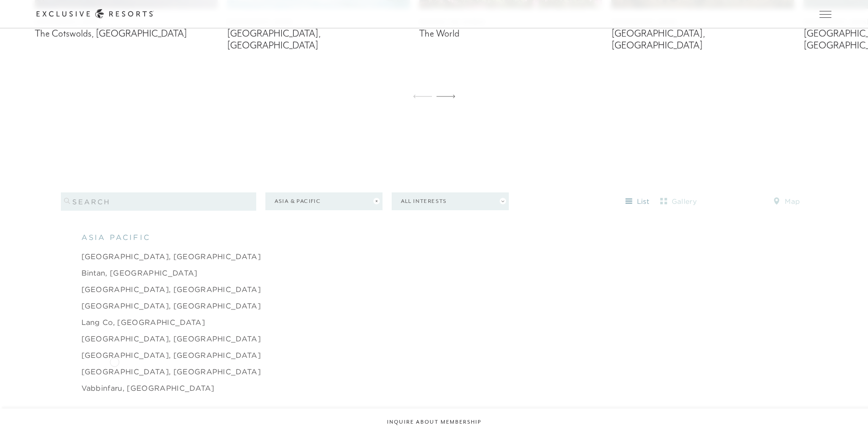
click at [114, 366] on link "[GEOGRAPHIC_DATA], [GEOGRAPHIC_DATA]" at bounding box center [171, 371] width 180 height 11
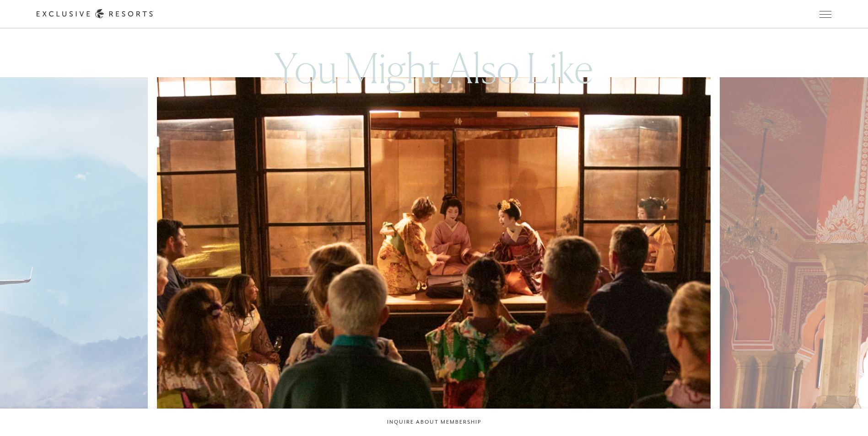
scroll to position [2059, 0]
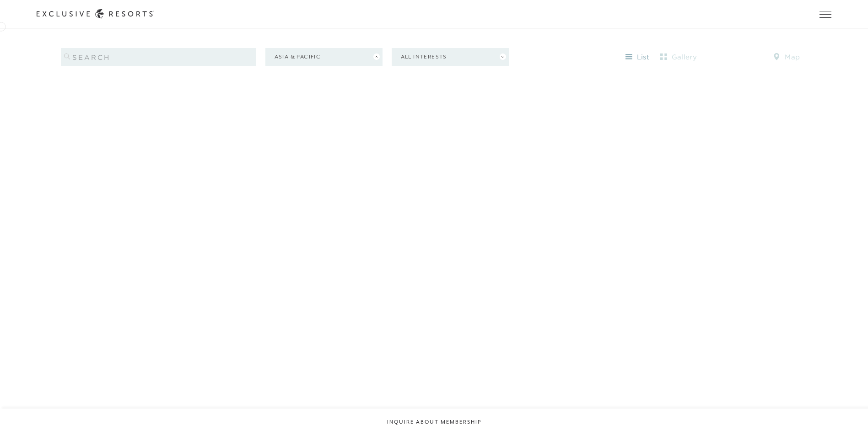
scroll to position [884, 0]
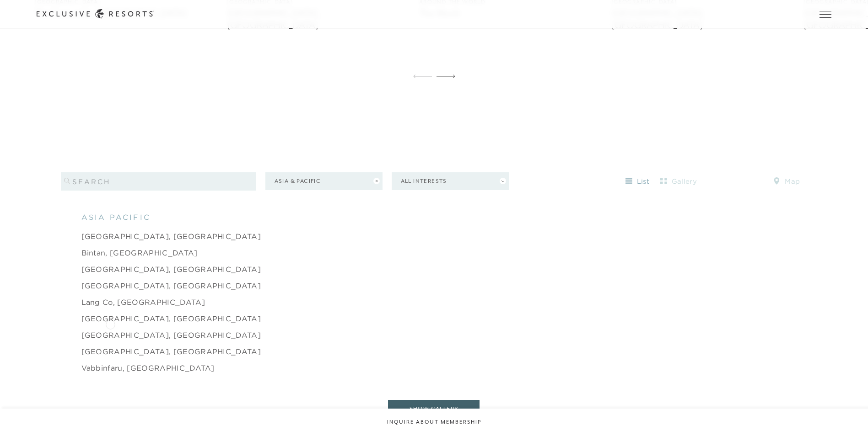
click at [110, 330] on link "[GEOGRAPHIC_DATA], [GEOGRAPHIC_DATA]" at bounding box center [171, 335] width 180 height 11
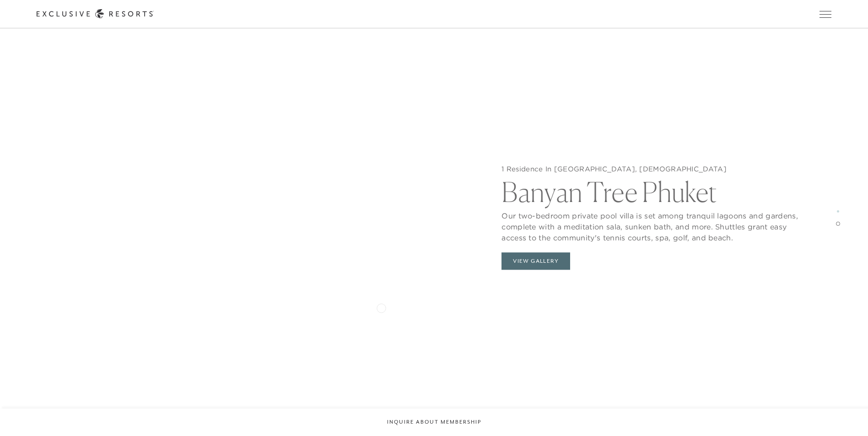
scroll to position [1601, 0]
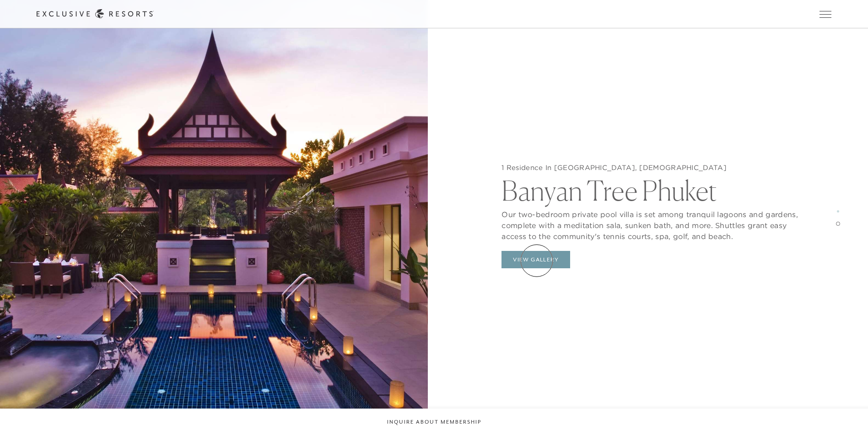
click at [537, 261] on button "View Gallery" at bounding box center [535, 259] width 69 height 17
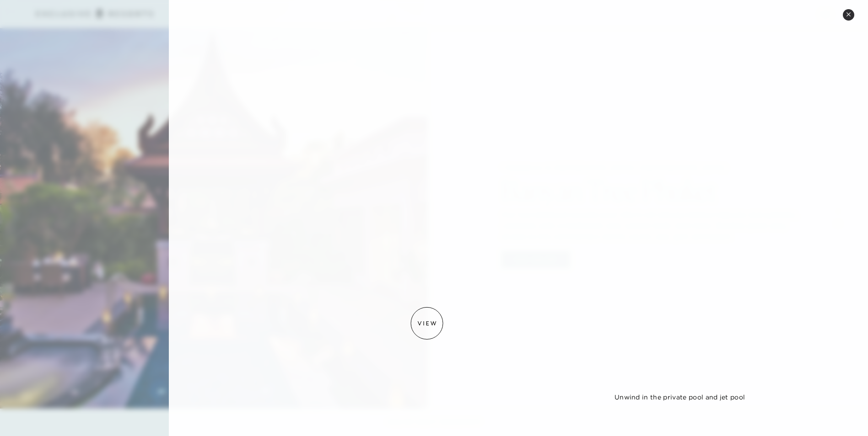
scroll to position [708, 0]
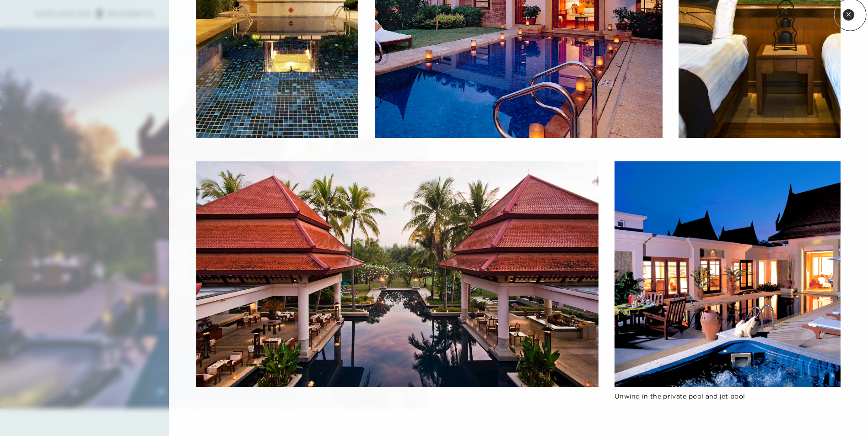
click at [850, 15] on icon at bounding box center [848, 14] width 5 height 5
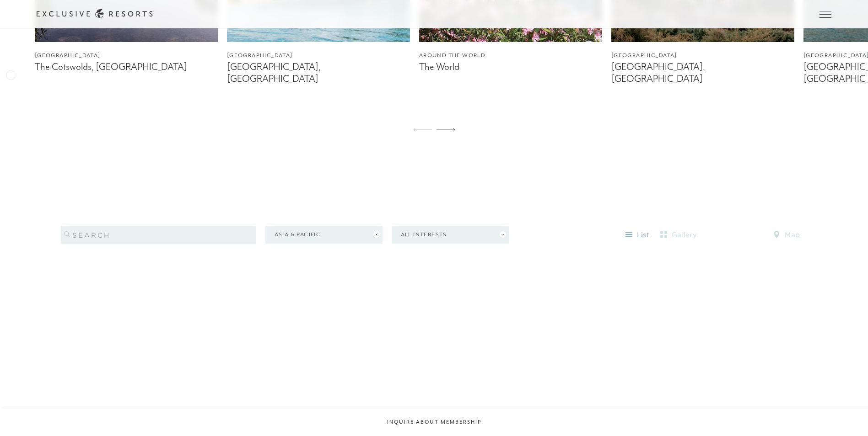
scroll to position [1025, 0]
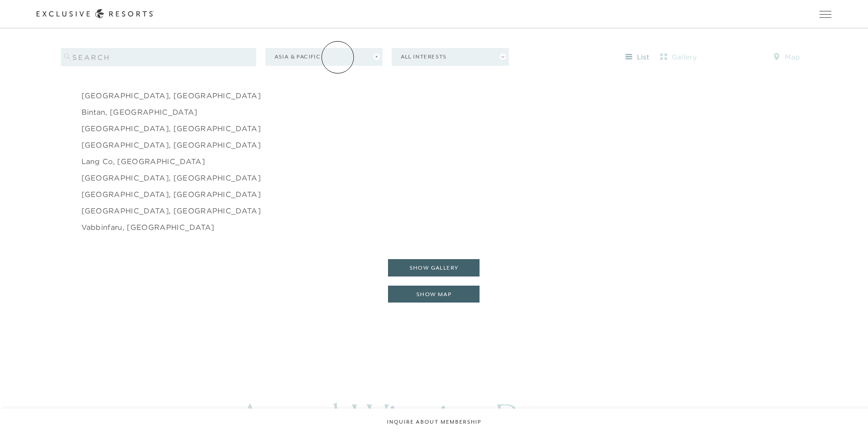
click at [338, 57] on button "Asia & Pacific" at bounding box center [323, 57] width 117 height 18
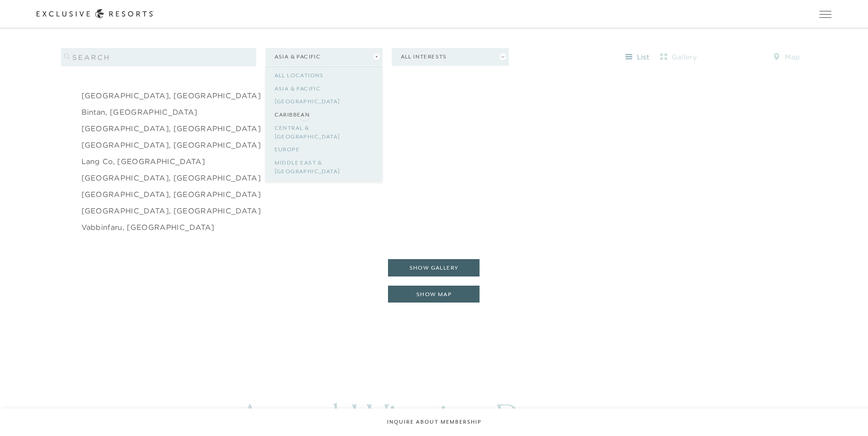
click at [305, 116] on link "Caribbean" at bounding box center [323, 114] width 99 height 13
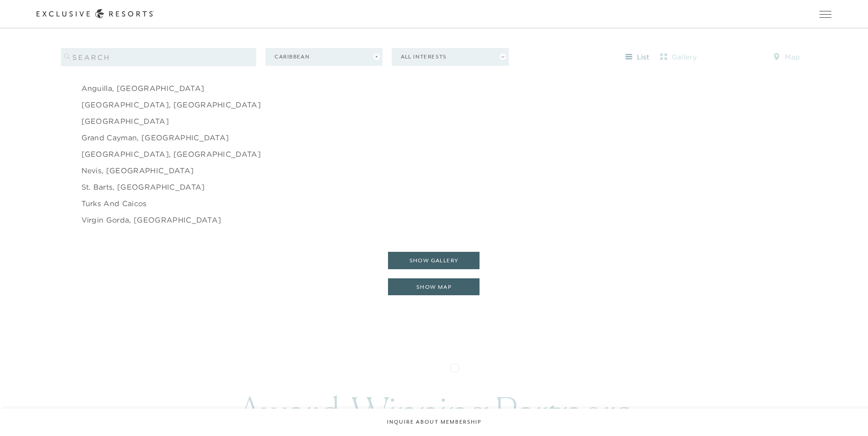
scroll to position [1065, 0]
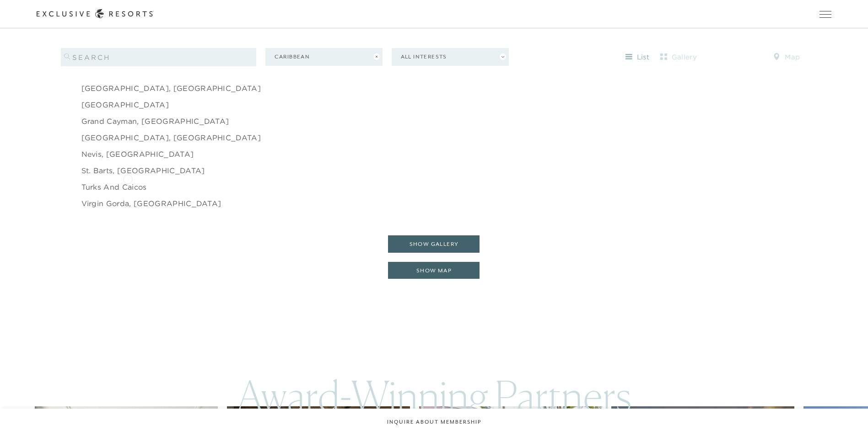
click at [128, 182] on link "Turks and Caicos" at bounding box center [113, 187] width 65 height 11
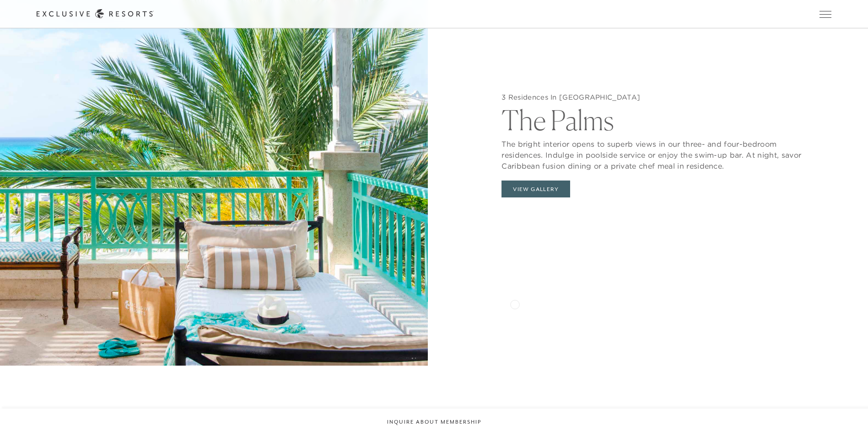
scroll to position [1098, 0]
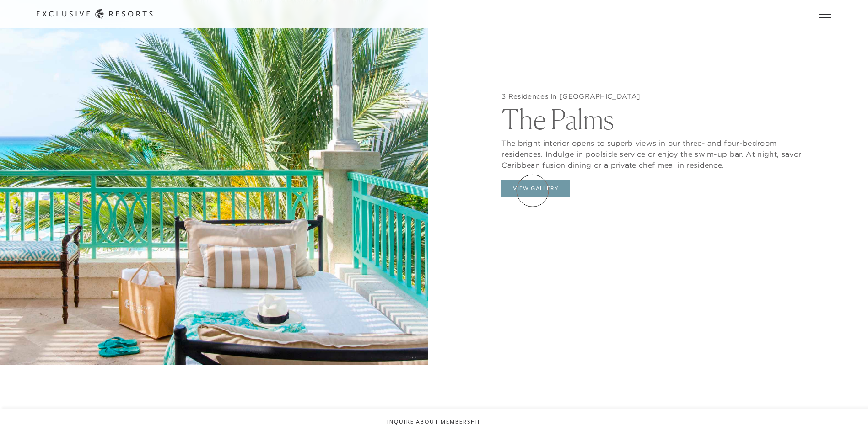
click at [532, 191] on button "View Gallery" at bounding box center [535, 188] width 69 height 17
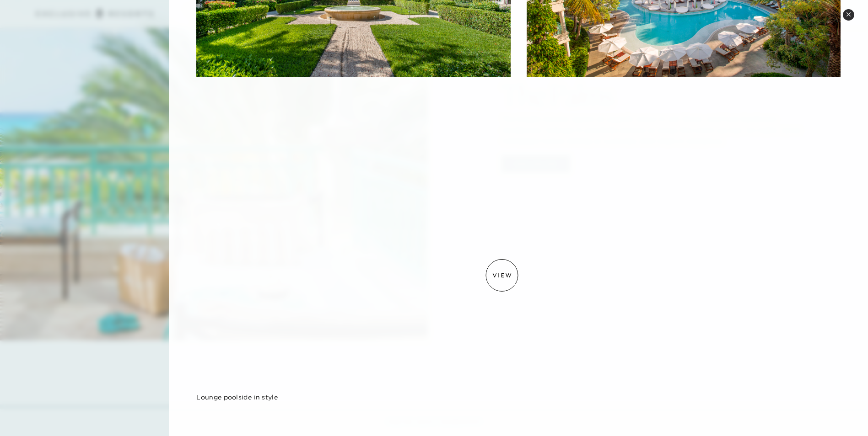
scroll to position [1144, 0]
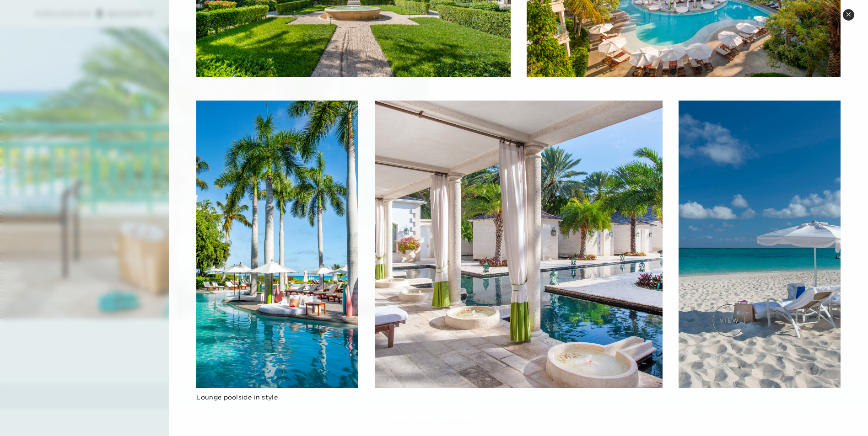
click at [729, 321] on img at bounding box center [759, 245] width 162 height 288
click at [737, 322] on img at bounding box center [759, 245] width 162 height 288
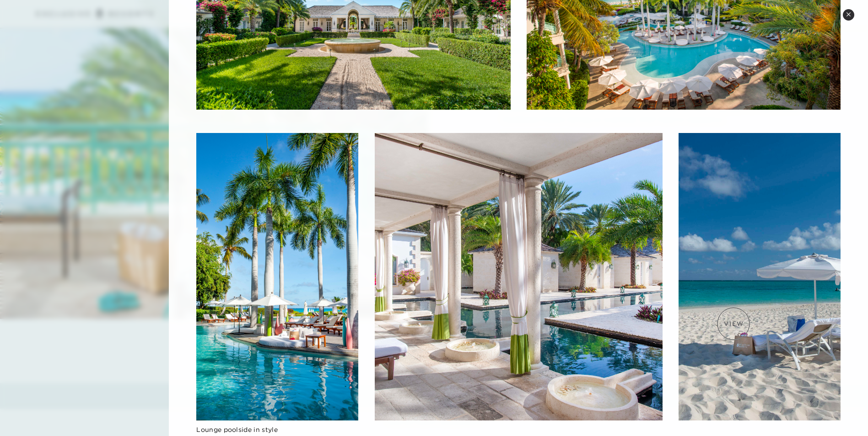
scroll to position [1218, 0]
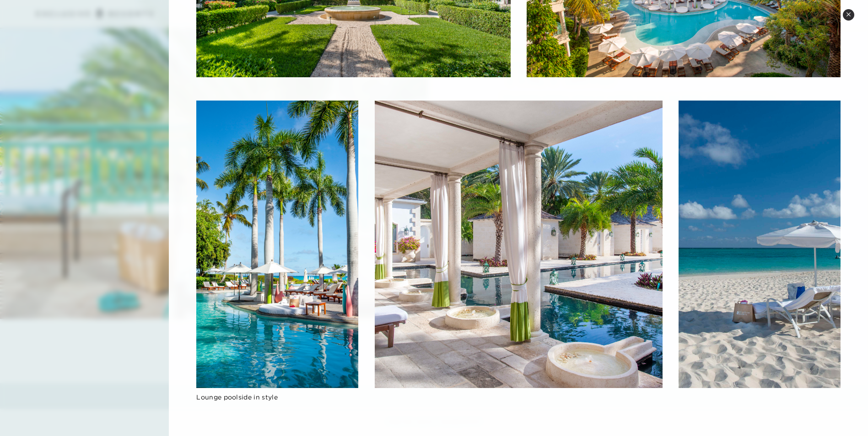
click at [851, 14] on button "Close quickview" at bounding box center [848, 14] width 11 height 11
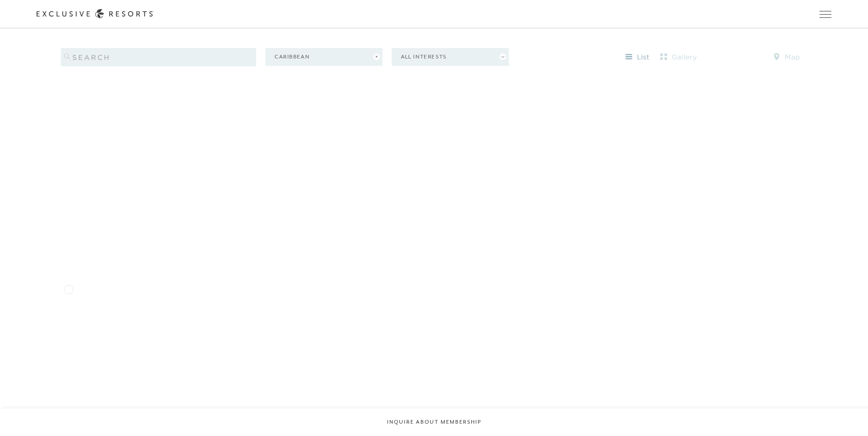
scroll to position [887, 0]
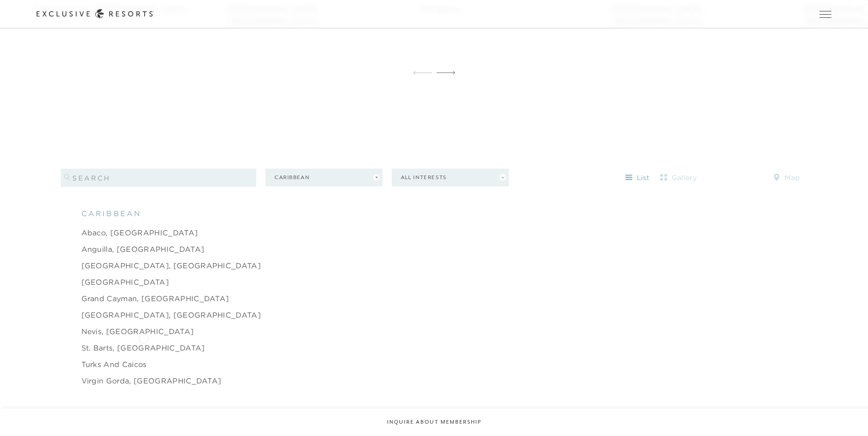
click at [143, 343] on link "St. Barts, [GEOGRAPHIC_DATA]" at bounding box center [143, 348] width 124 height 11
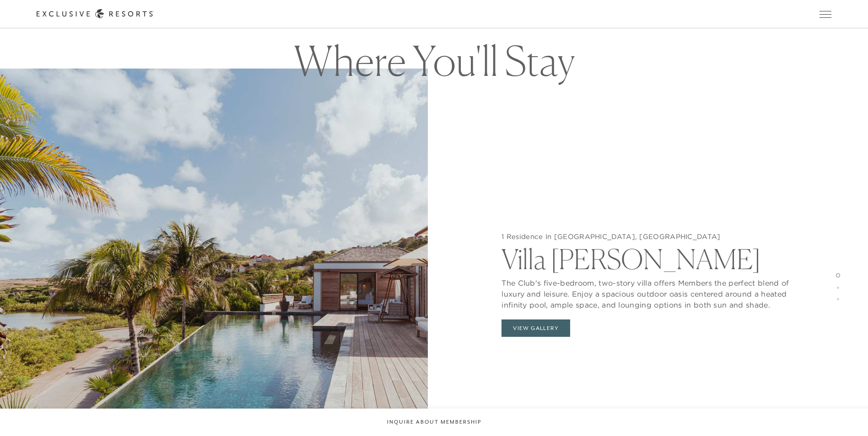
scroll to position [1006, 0]
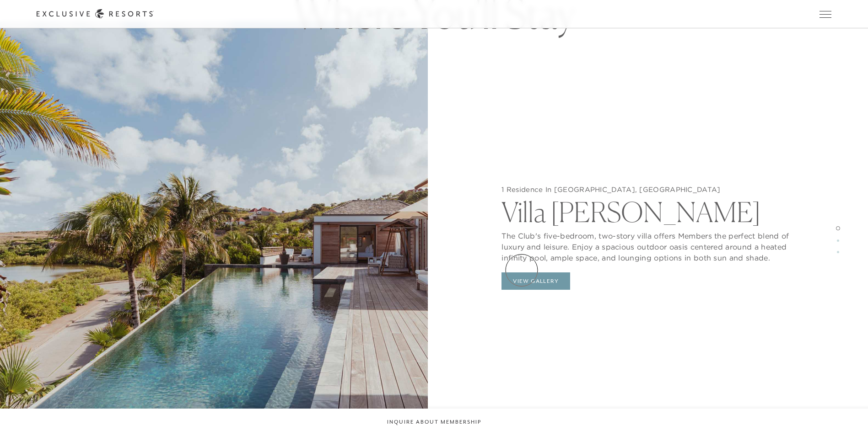
click at [522, 273] on button "View Gallery" at bounding box center [535, 281] width 69 height 17
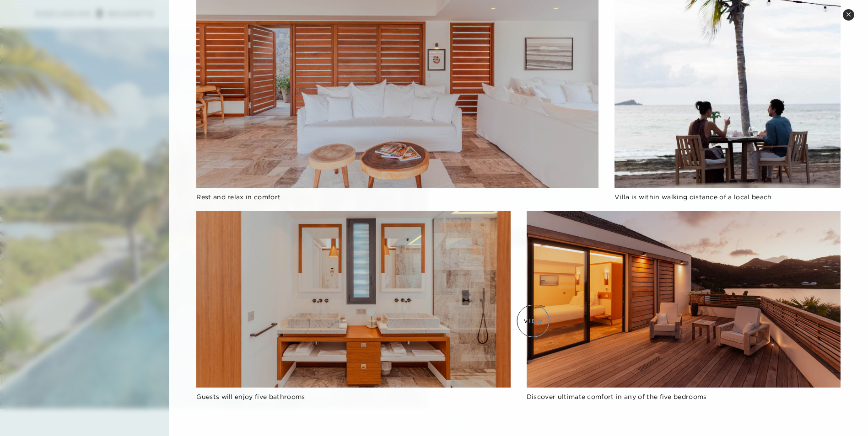
scroll to position [1052, 0]
click at [846, 14] on icon at bounding box center [848, 14] width 5 height 5
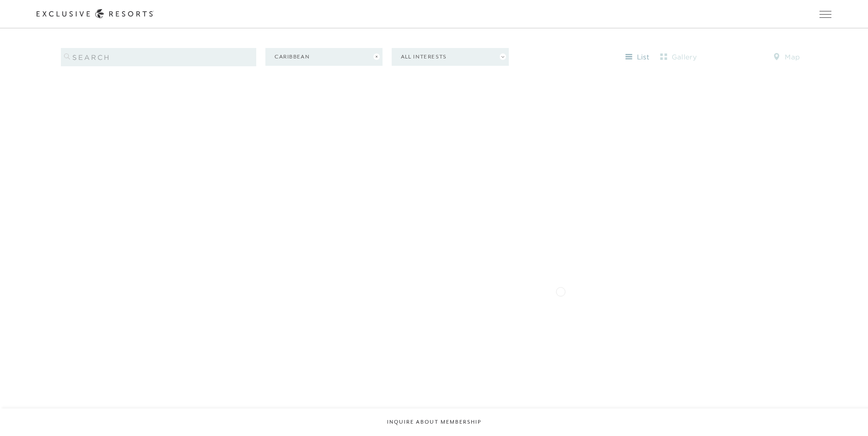
scroll to position [1025, 0]
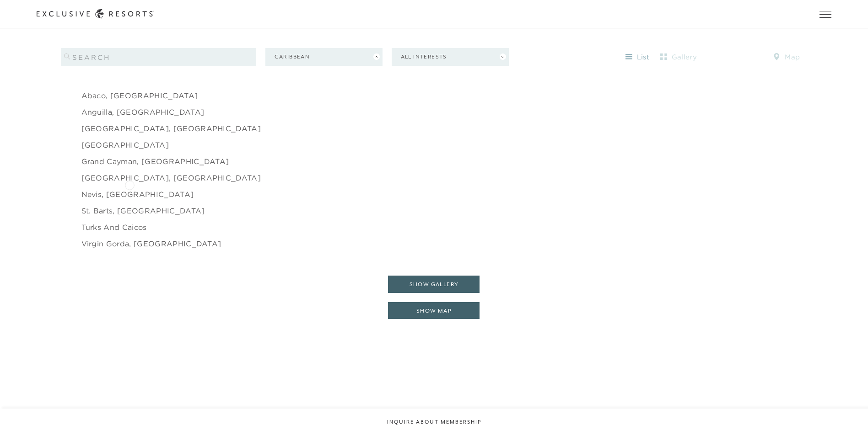
click at [129, 189] on link "Nevis, [GEOGRAPHIC_DATA]" at bounding box center [137, 194] width 113 height 11
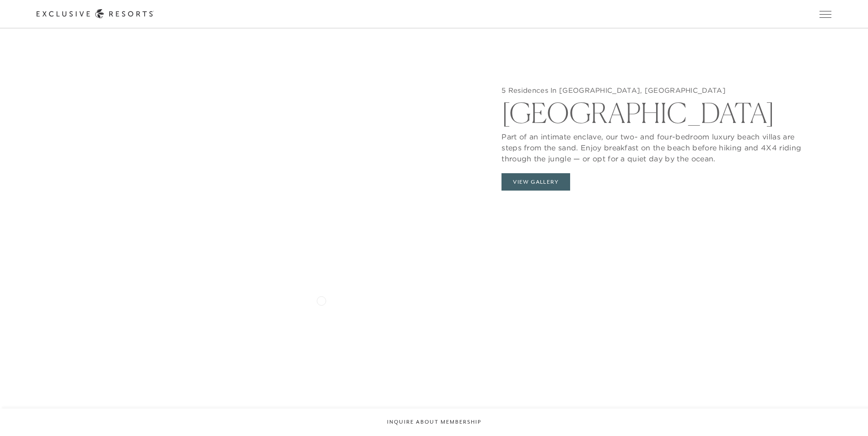
scroll to position [1098, 0]
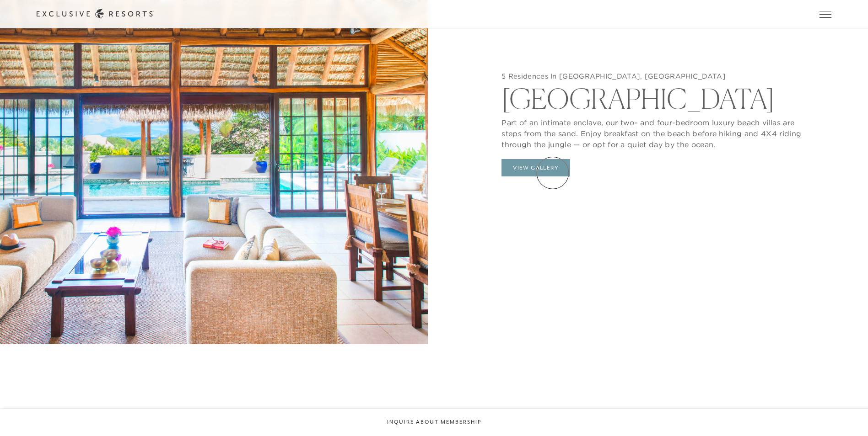
click at [553, 173] on button "View Gallery" at bounding box center [535, 167] width 69 height 17
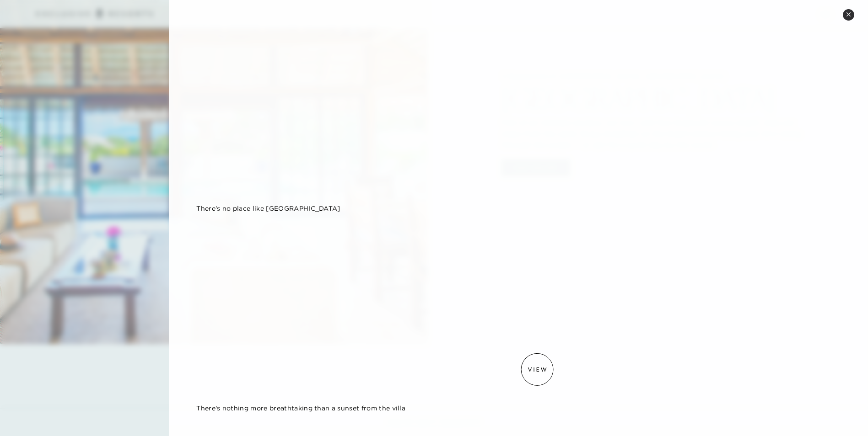
scroll to position [1676, 0]
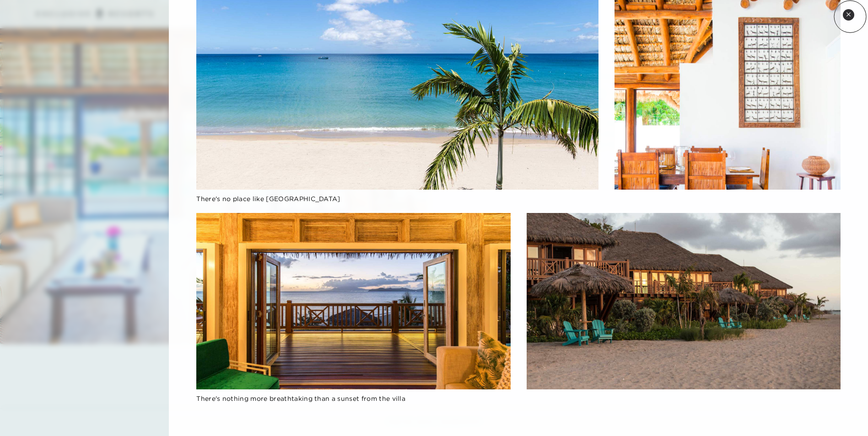
click at [850, 16] on icon at bounding box center [848, 14] width 5 height 5
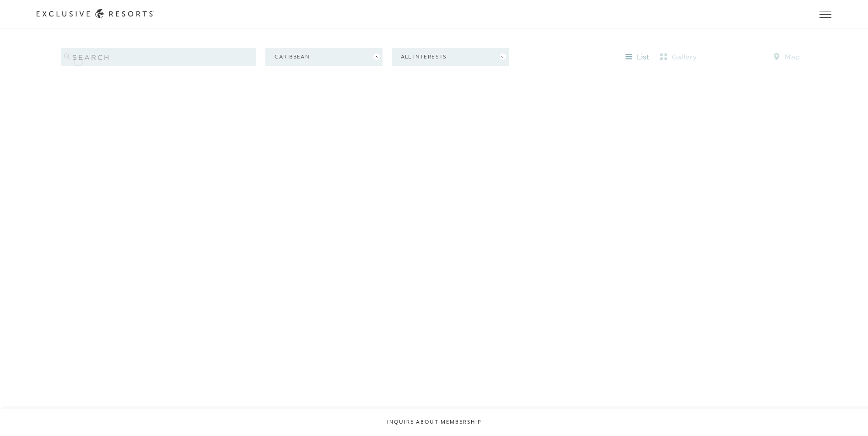
scroll to position [847, 0]
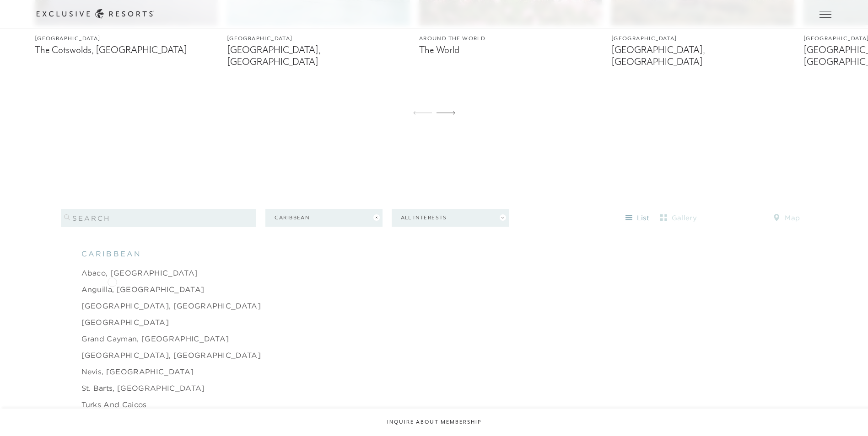
click at [112, 284] on link "Anguilla, [GEOGRAPHIC_DATA]" at bounding box center [142, 289] width 123 height 11
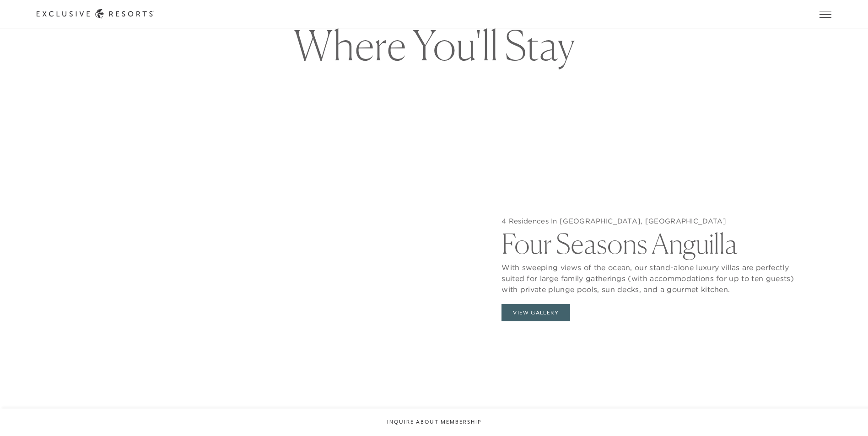
scroll to position [961, 0]
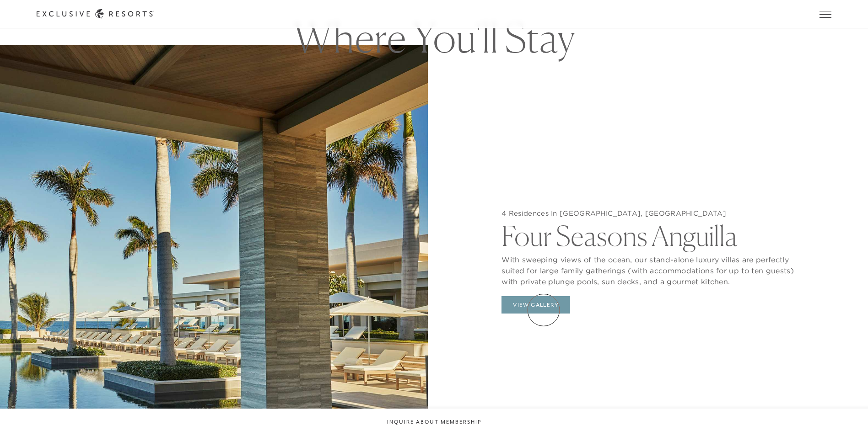
click at [543, 310] on button "View Gallery" at bounding box center [535, 304] width 69 height 17
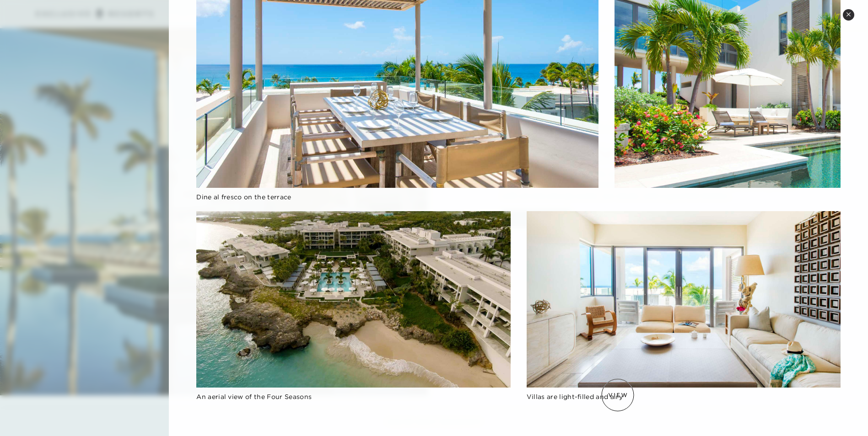
scroll to position [1052, 0]
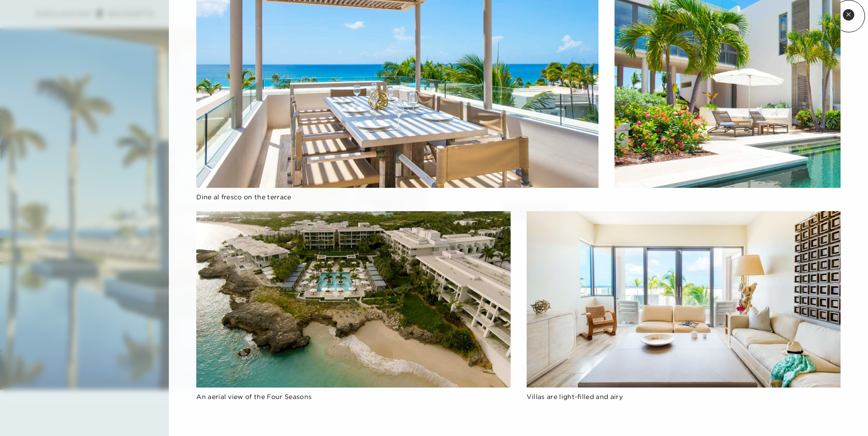
click at [849, 16] on icon at bounding box center [848, 14] width 5 height 5
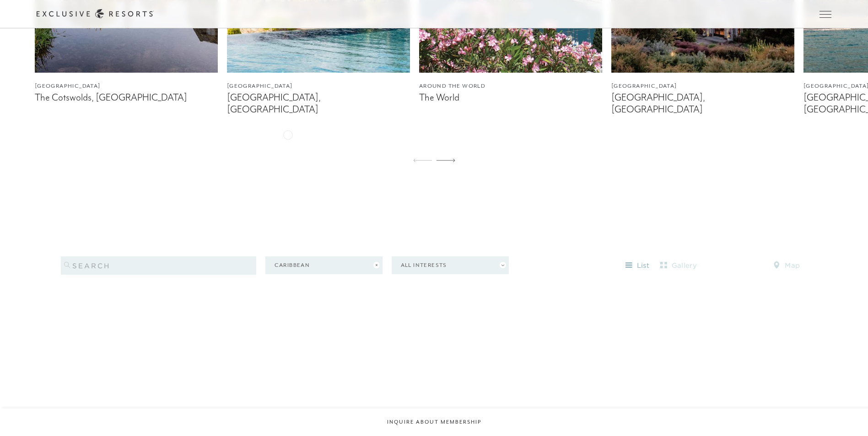
scroll to position [1025, 0]
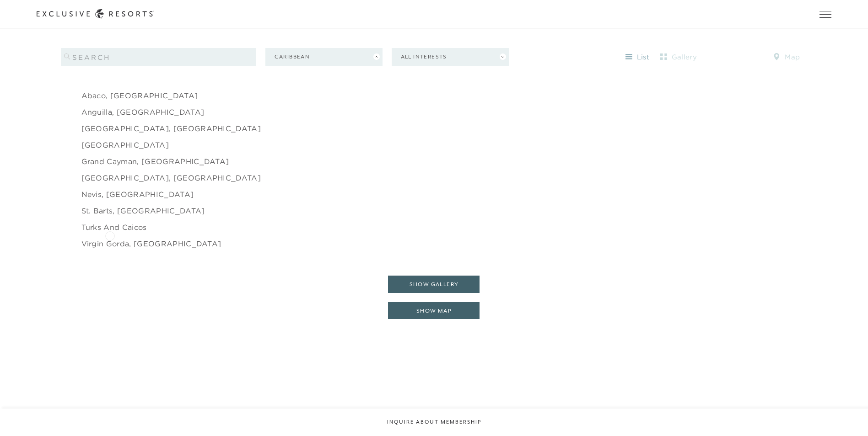
click at [110, 238] on link "Virgin Gorda, [GEOGRAPHIC_DATA]" at bounding box center [151, 243] width 140 height 11
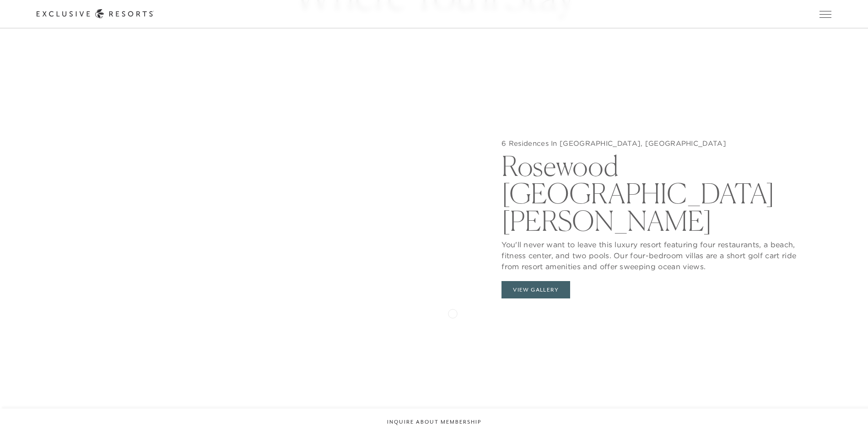
scroll to position [1006, 0]
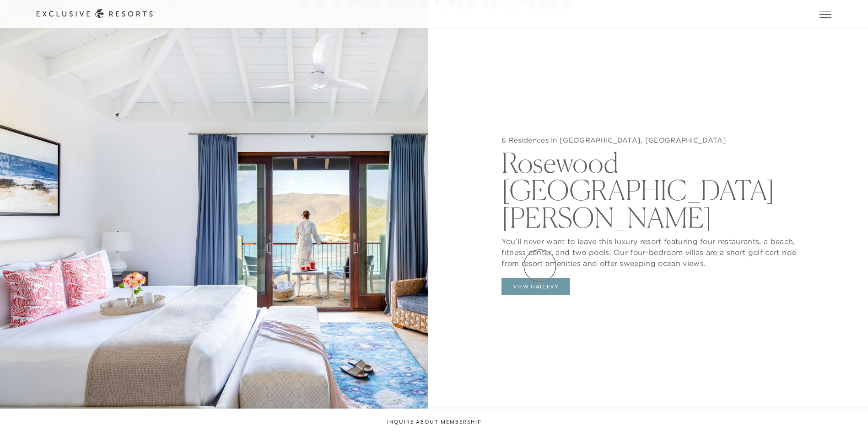
click at [540, 278] on button "View Gallery" at bounding box center [535, 286] width 69 height 17
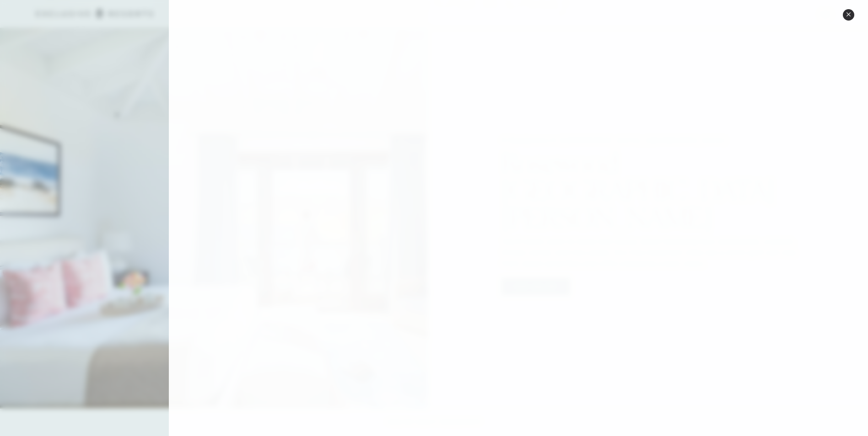
scroll to position [1189, 0]
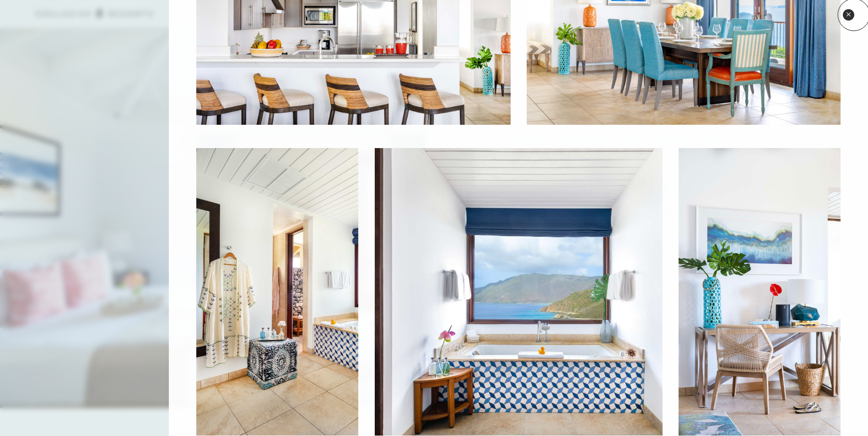
click at [854, 15] on button "Close quickview" at bounding box center [848, 14] width 11 height 11
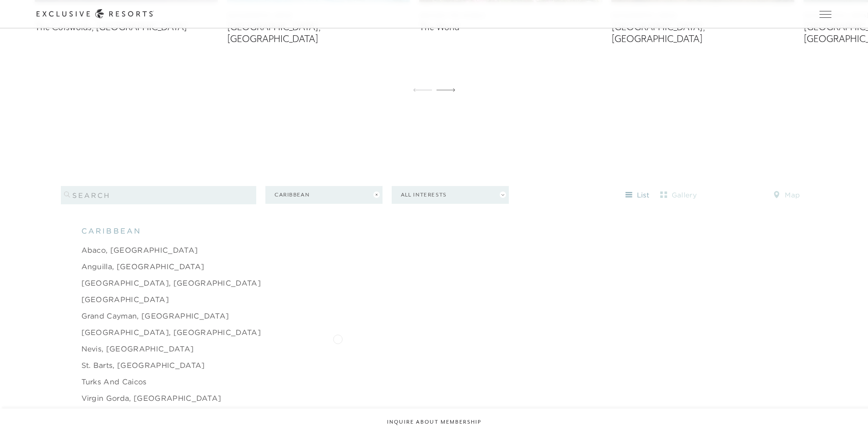
scroll to position [893, 0]
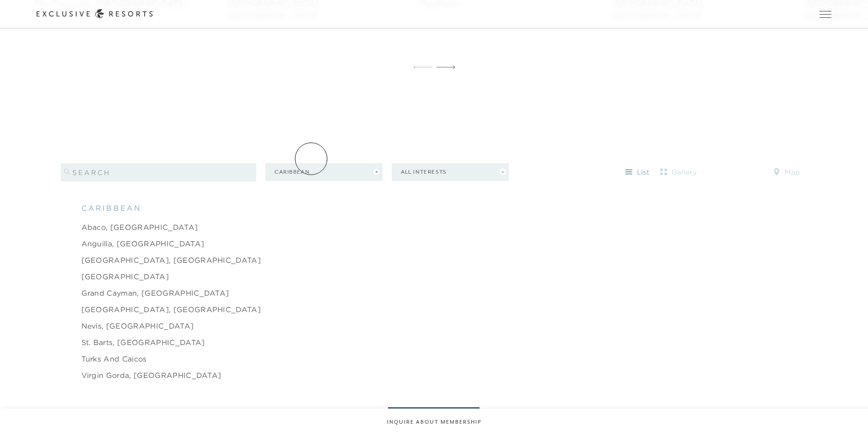
click at [311, 163] on button "Caribbean" at bounding box center [323, 172] width 117 height 18
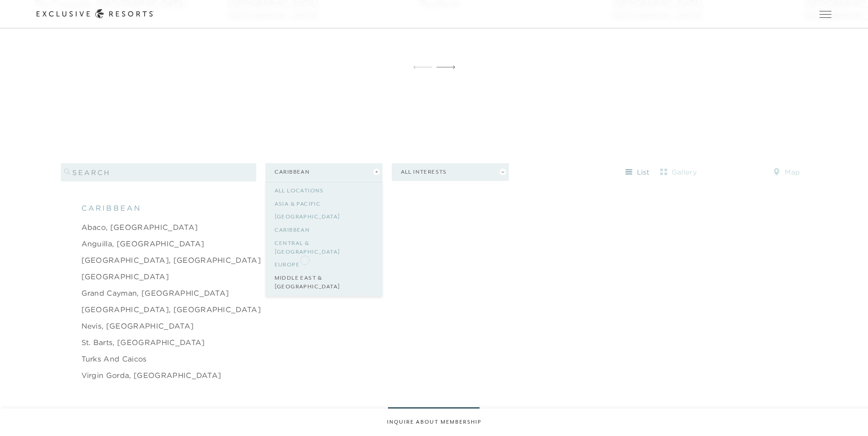
click at [305, 272] on link "Middle East & [GEOGRAPHIC_DATA]" at bounding box center [323, 283] width 99 height 22
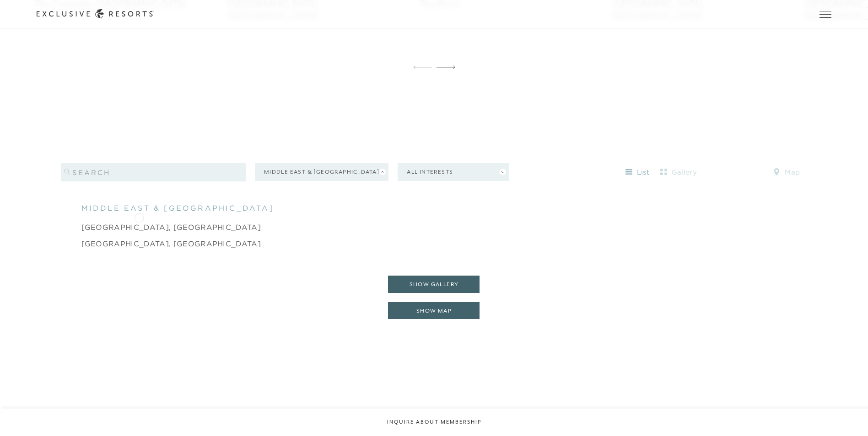
click at [139, 222] on link "[GEOGRAPHIC_DATA], [GEOGRAPHIC_DATA]" at bounding box center [171, 227] width 180 height 11
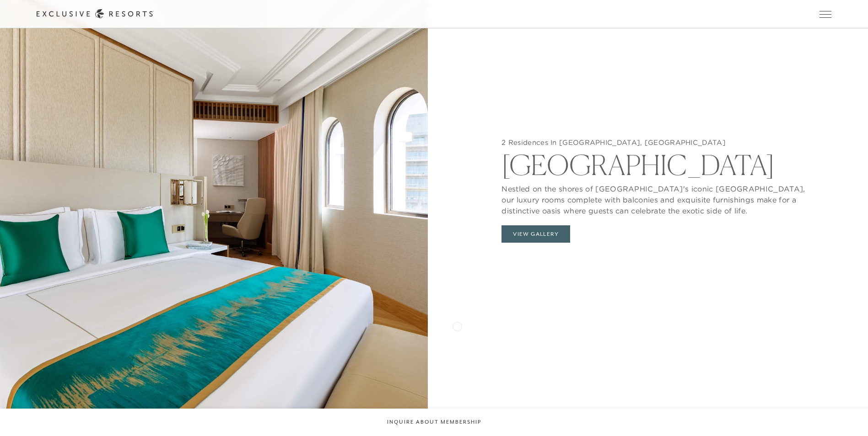
scroll to position [1052, 0]
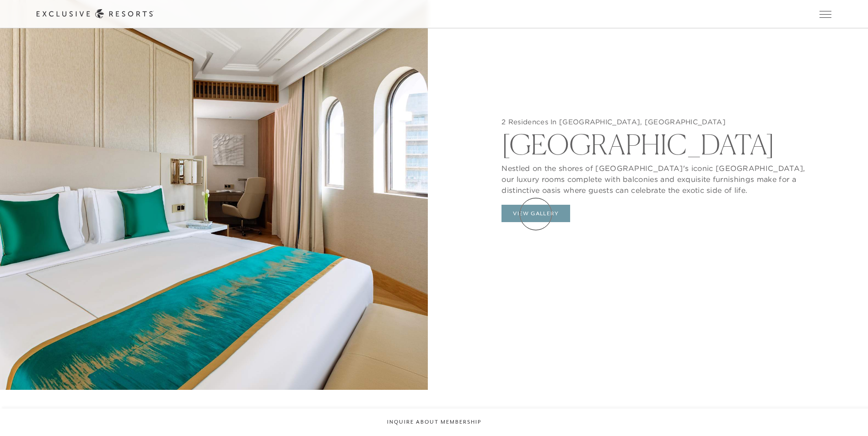
click at [536, 214] on button "View Gallery" at bounding box center [535, 213] width 69 height 17
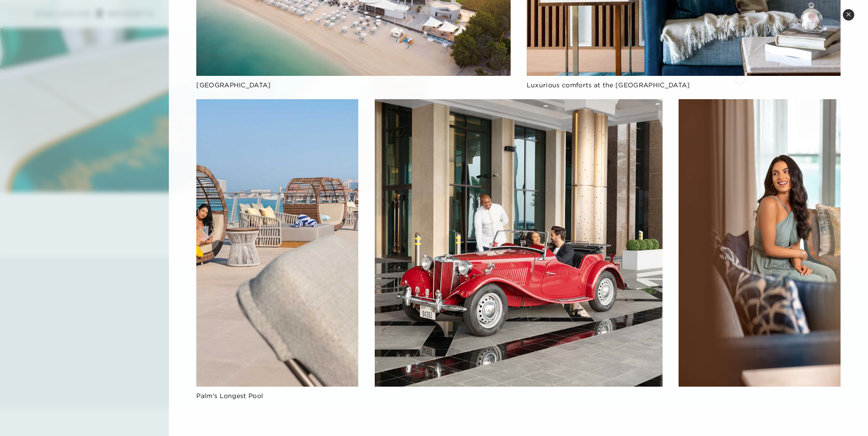
scroll to position [1281, 0]
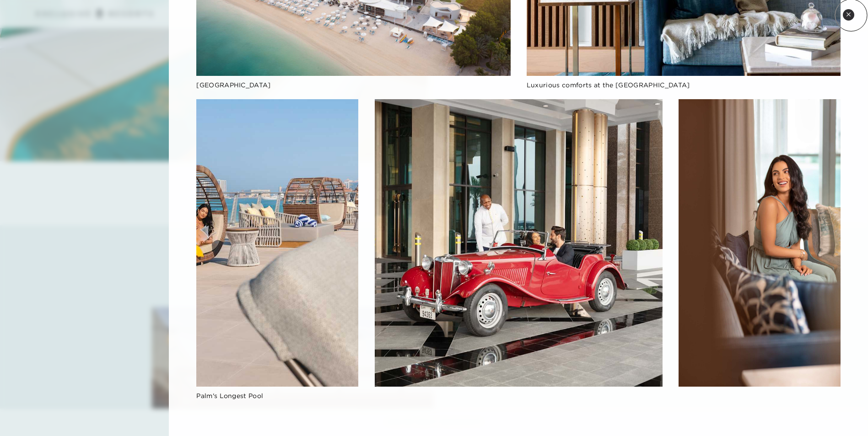
click at [851, 15] on button "Close quickview" at bounding box center [848, 14] width 11 height 11
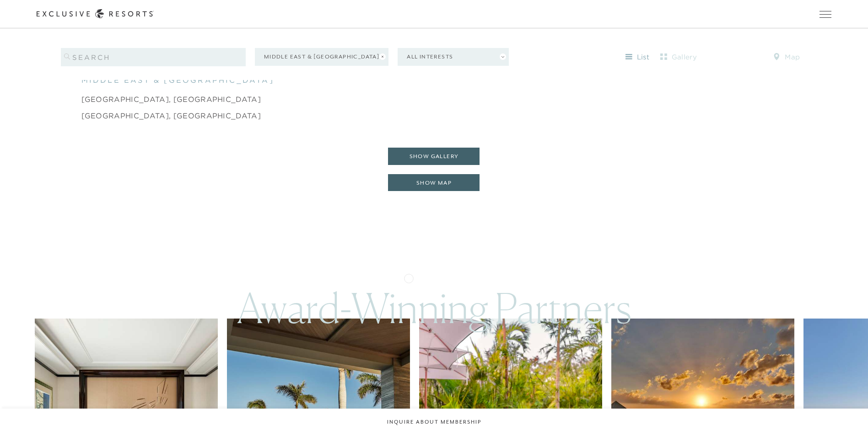
scroll to position [1025, 0]
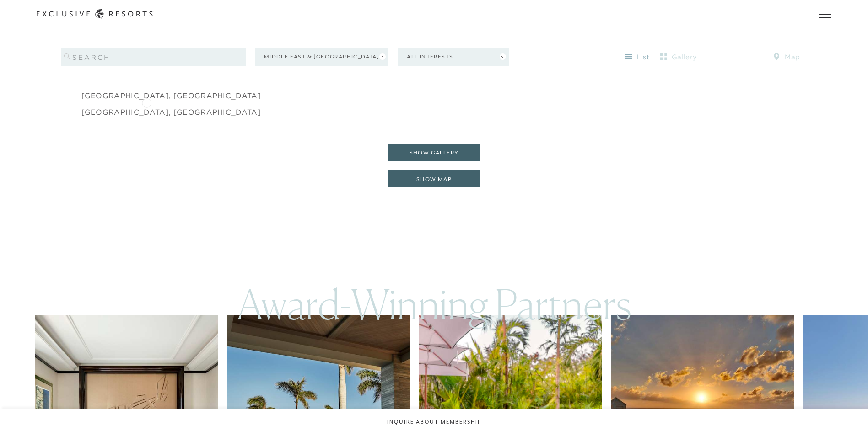
click at [146, 107] on link "[GEOGRAPHIC_DATA], [GEOGRAPHIC_DATA]" at bounding box center [171, 112] width 180 height 11
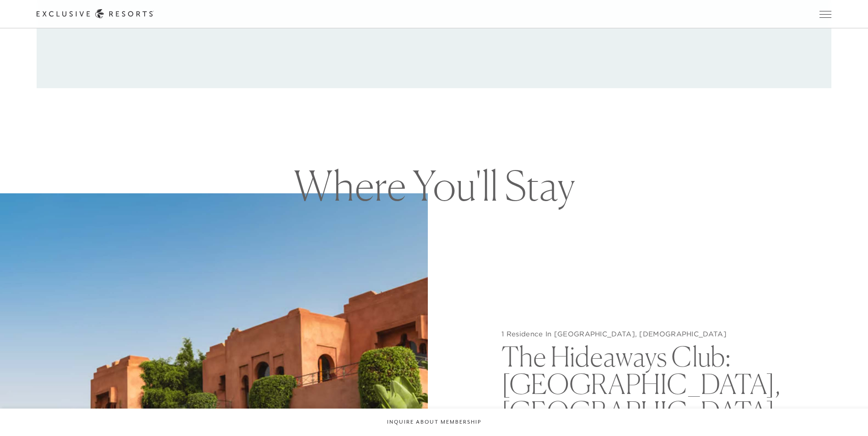
scroll to position [961, 0]
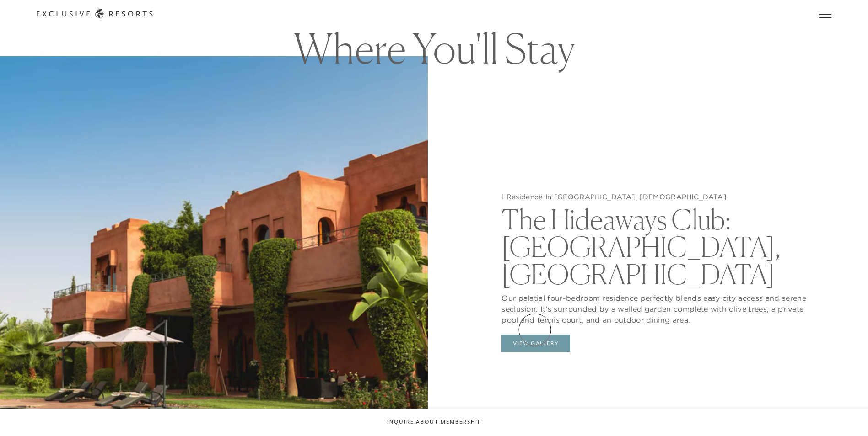
click at [535, 335] on button "View Gallery" at bounding box center [535, 343] width 69 height 17
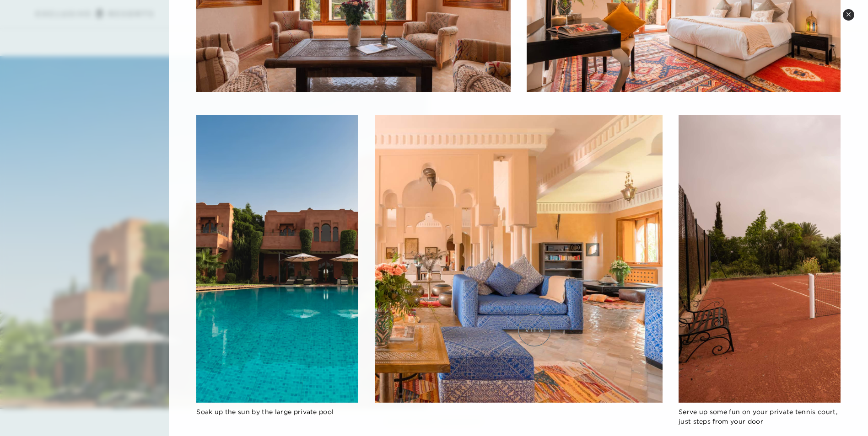
scroll to position [492, 0]
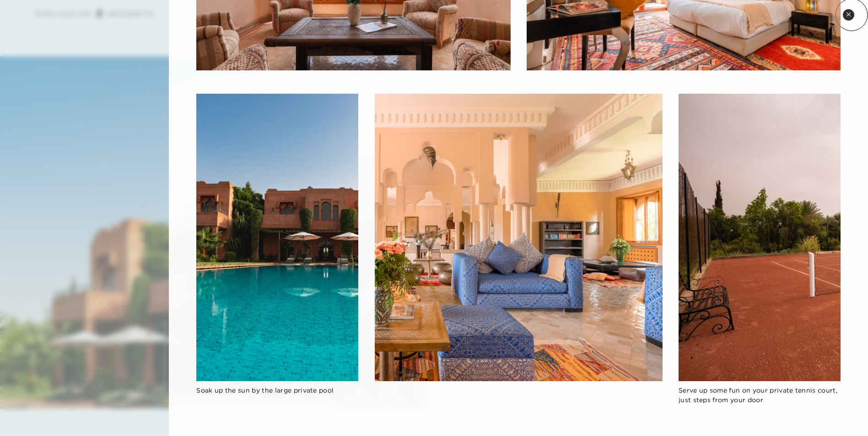
click at [851, 15] on button "Close quickview" at bounding box center [848, 14] width 11 height 11
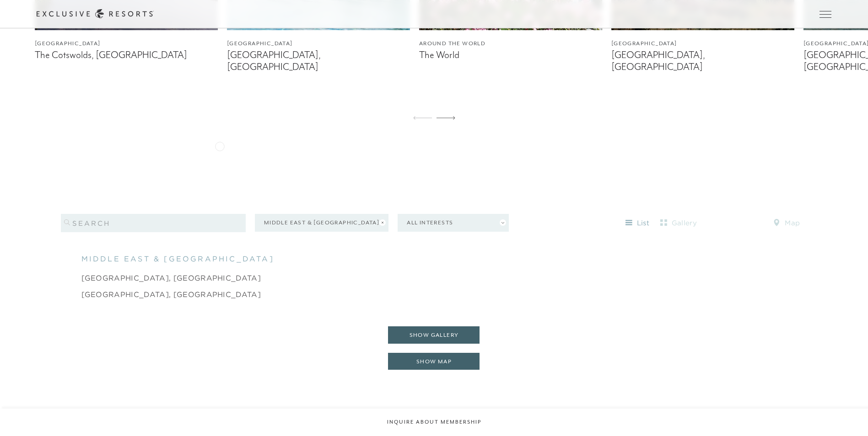
scroll to position [842, 0]
click at [293, 218] on button "Middle East & [GEOGRAPHIC_DATA]" at bounding box center [322, 224] width 134 height 18
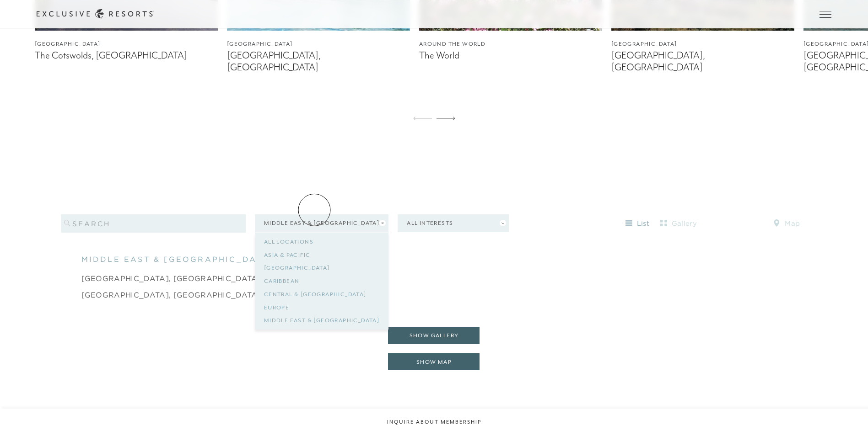
click at [314, 215] on button "Middle East & [GEOGRAPHIC_DATA]" at bounding box center [322, 224] width 134 height 18
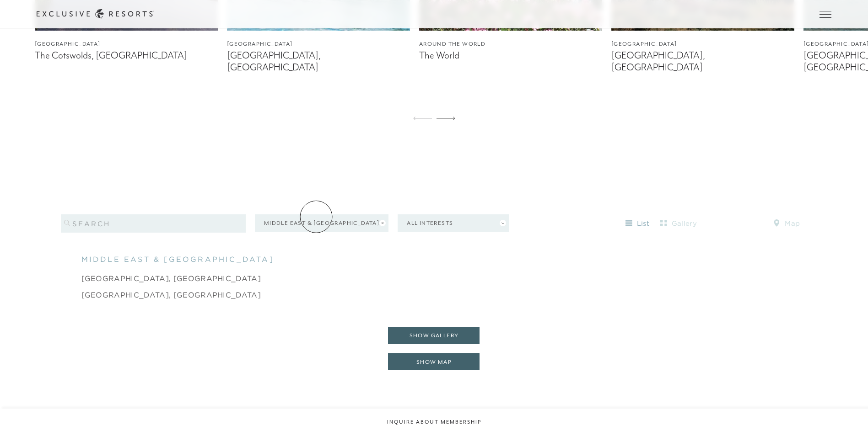
click at [316, 217] on button "Middle East & [GEOGRAPHIC_DATA]" at bounding box center [322, 224] width 134 height 18
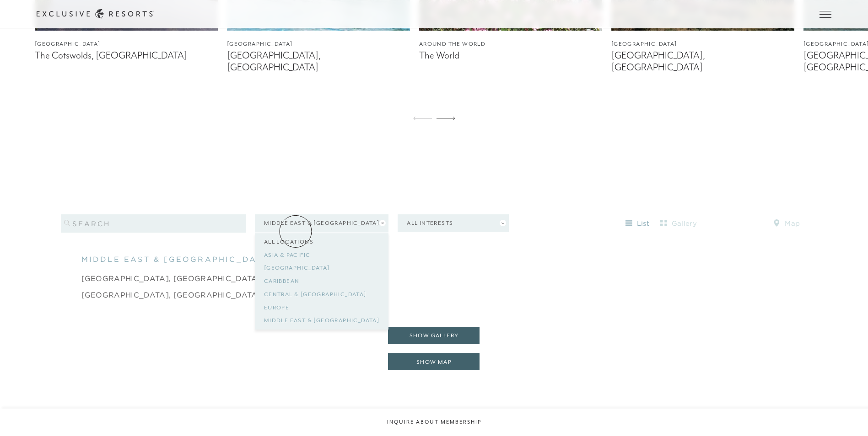
click at [296, 236] on button "All Locations" at bounding box center [288, 242] width 49 height 13
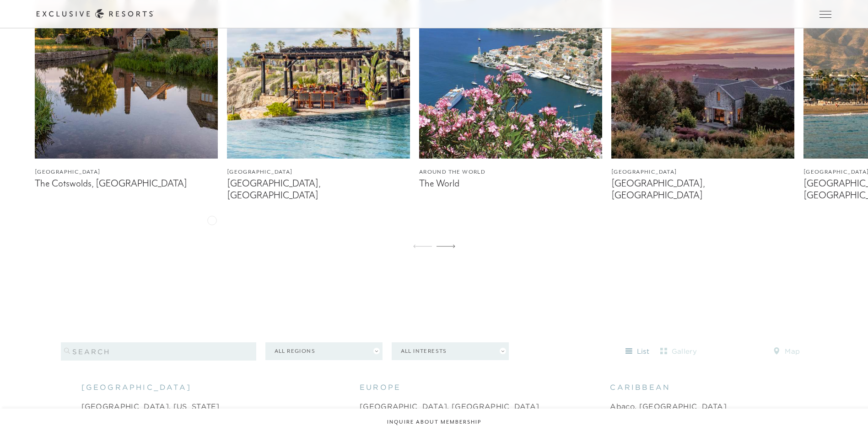
scroll to position [823, 0]
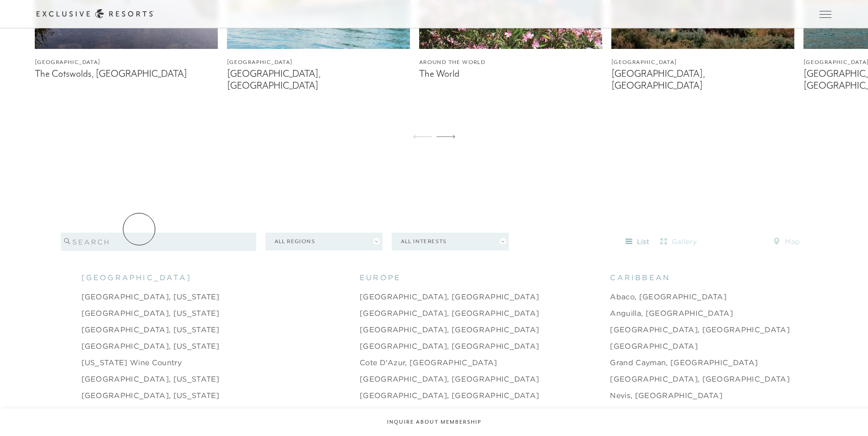
click at [139, 233] on input "search" at bounding box center [158, 242] width 195 height 18
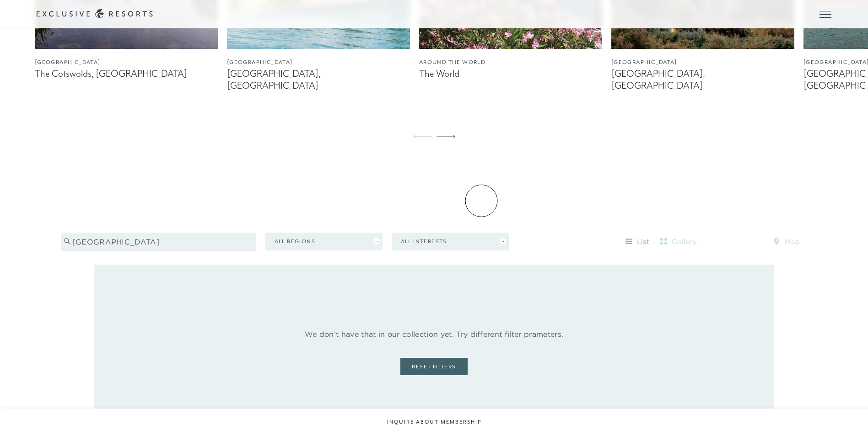
type input "[GEOGRAPHIC_DATA]"
drag, startPoint x: 487, startPoint y: 194, endPoint x: 552, endPoint y: 210, distance: 66.7
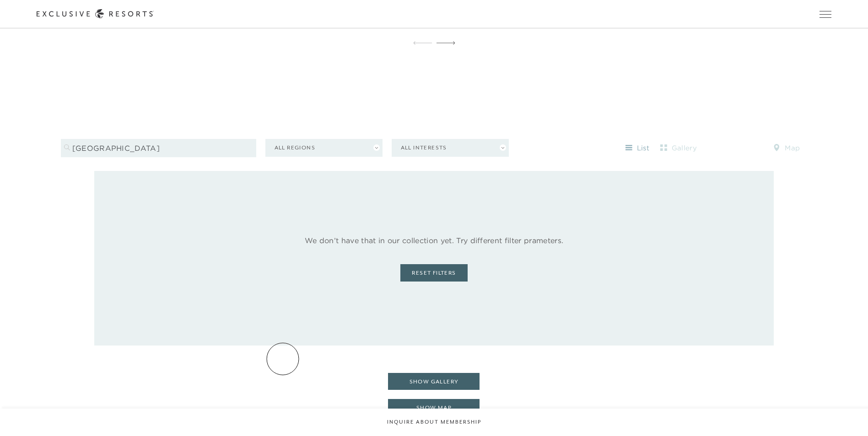
scroll to position [961, 0]
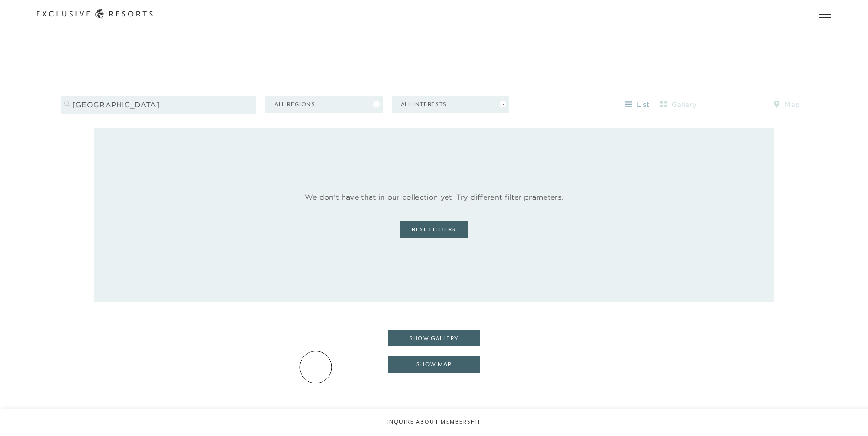
click at [316, 367] on div "Filters 1 australia All Regions All Interests list gallery map We don’t have th…" at bounding box center [434, 236] width 868 height 323
click at [302, 96] on button "All Regions" at bounding box center [323, 105] width 117 height 18
click at [314, 156] on link "Central & [GEOGRAPHIC_DATA]" at bounding box center [323, 167] width 99 height 22
drag, startPoint x: 135, startPoint y: 93, endPoint x: 57, endPoint y: 95, distance: 78.2
click at [57, 95] on div "Filters 2 australia Central & [GEOGRAPHIC_DATA] All Interests list gallery map" at bounding box center [434, 101] width 868 height 53
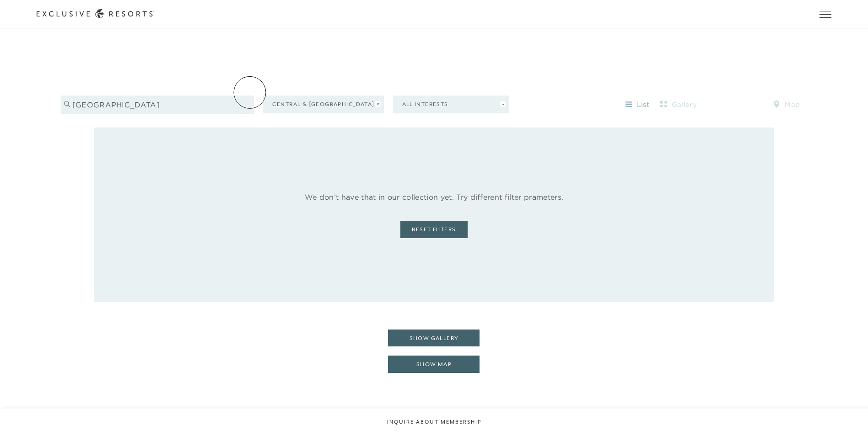
click at [250, 96] on input "[GEOGRAPHIC_DATA]" at bounding box center [157, 105] width 193 height 18
click at [542, 97] on div "list gallery map" at bounding box center [658, 104] width 299 height 15
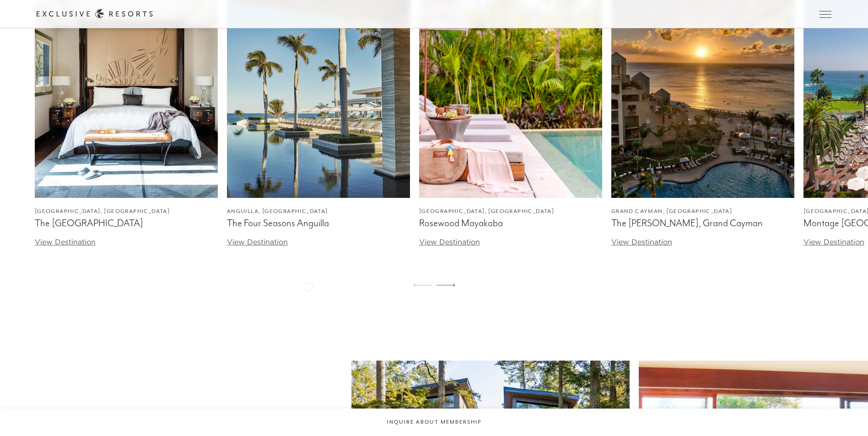
scroll to position [1372, 0]
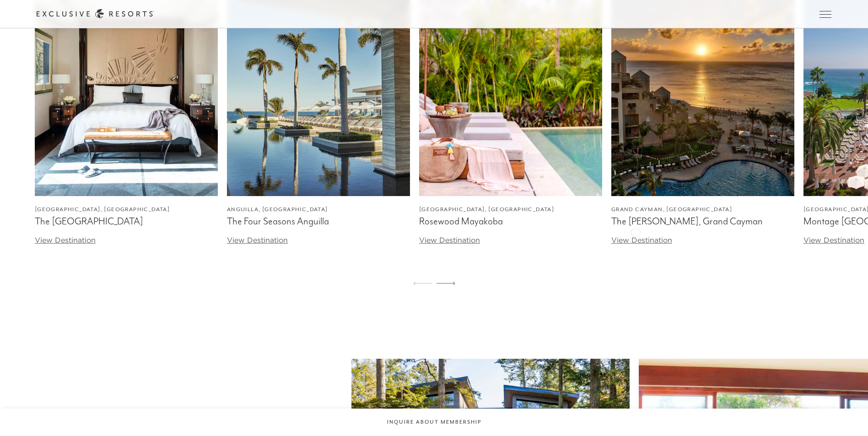
click at [635, 236] on link "View Destination" at bounding box center [641, 240] width 61 height 9
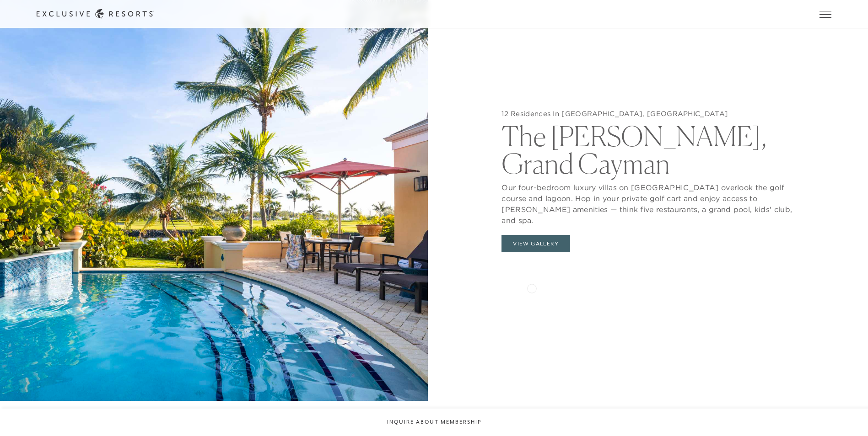
scroll to position [1098, 0]
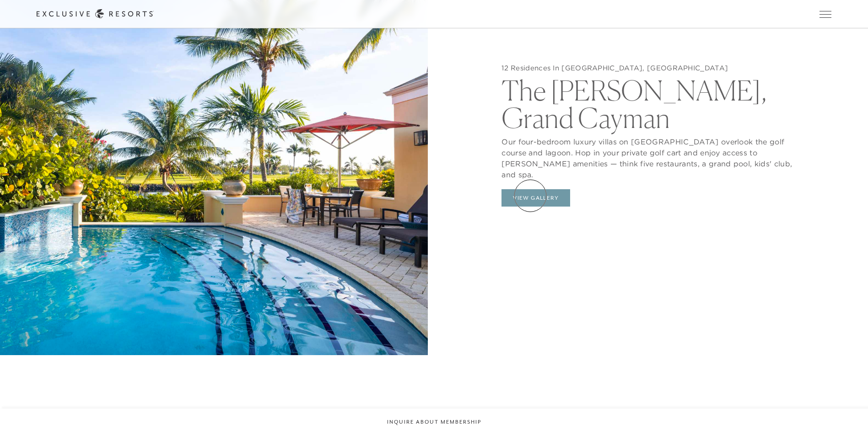
click at [530, 196] on button "View Gallery" at bounding box center [535, 197] width 69 height 17
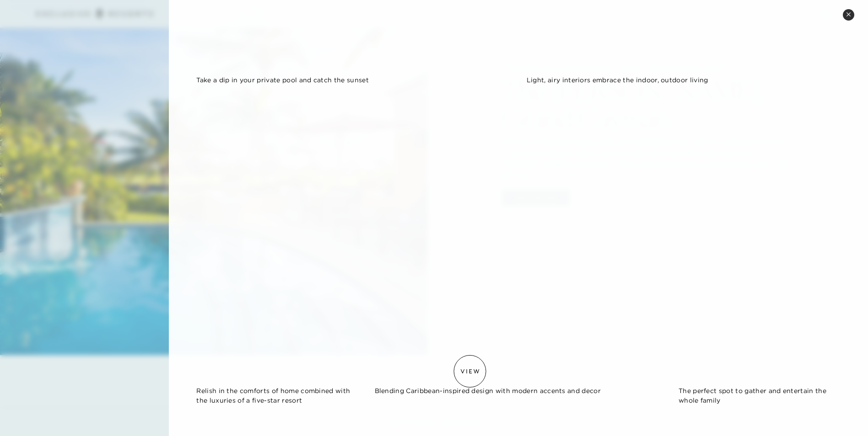
scroll to position [1247, 0]
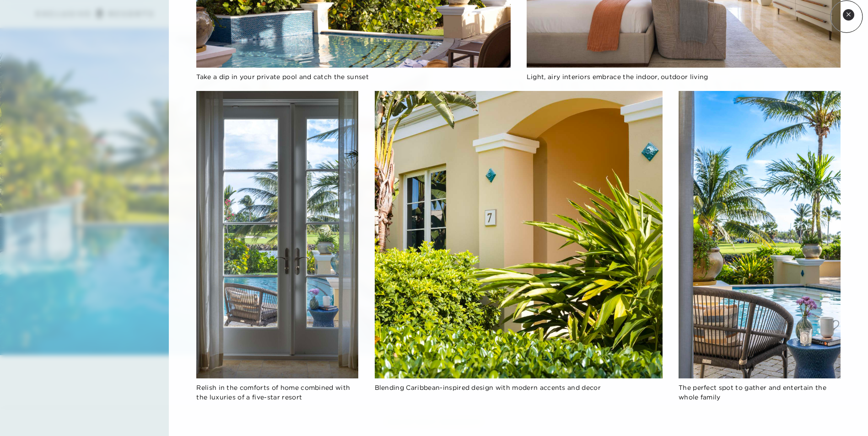
click at [846, 16] on icon at bounding box center [848, 14] width 5 height 5
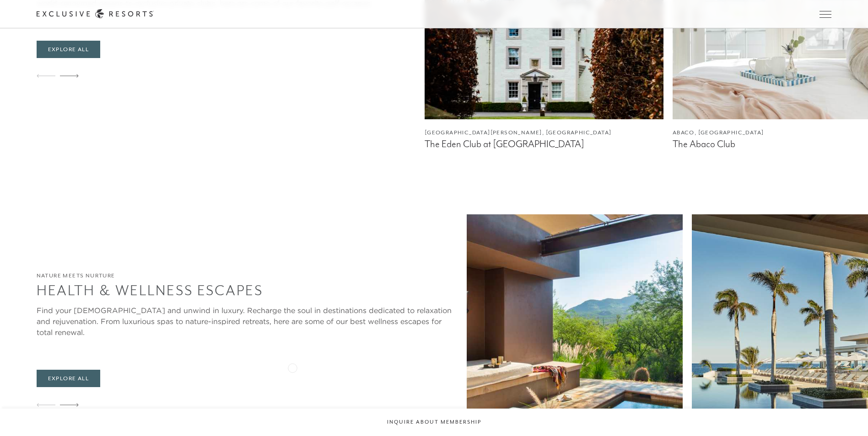
scroll to position [2579, 0]
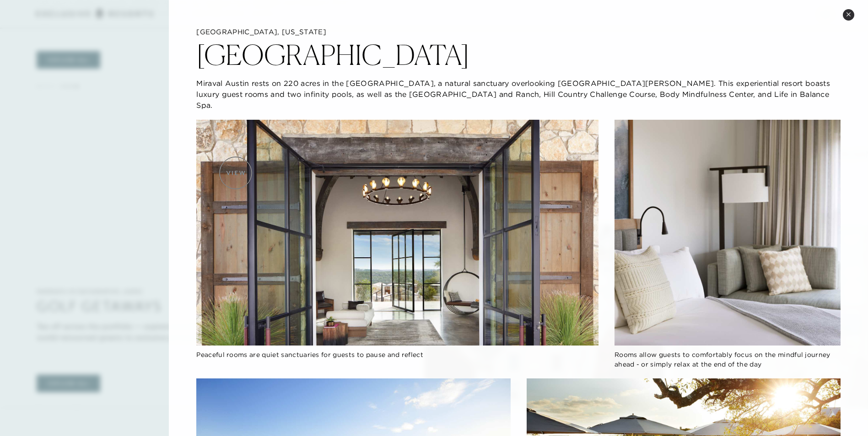
scroll to position [2030, 0]
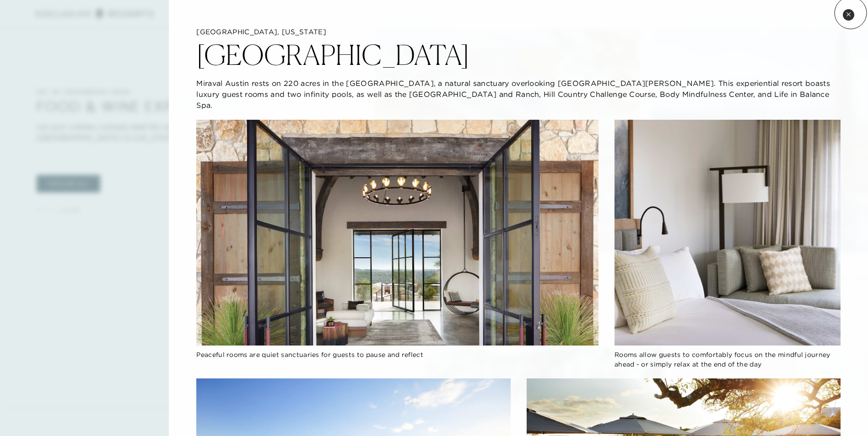
click at [850, 13] on icon at bounding box center [848, 14] width 5 height 5
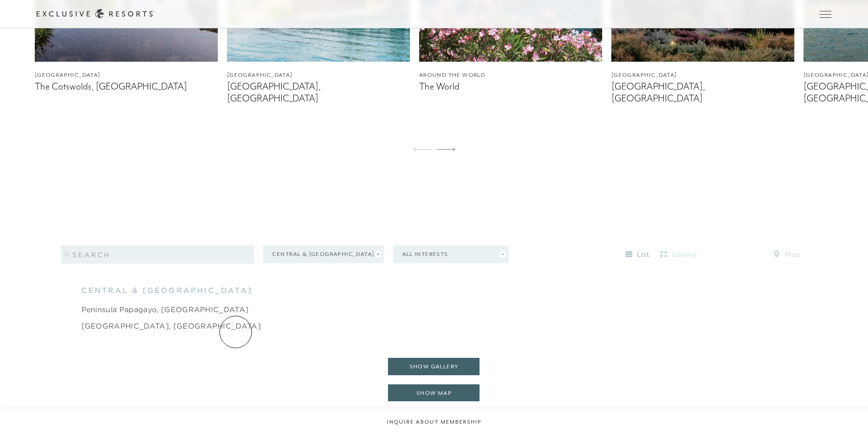
scroll to position [823, 0]
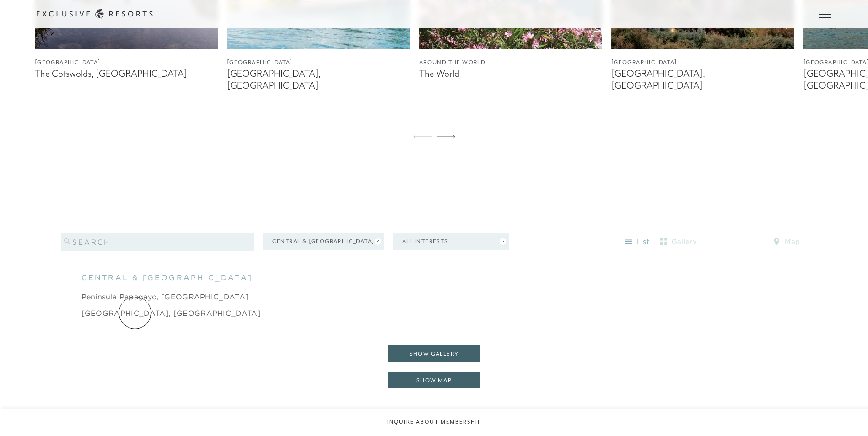
click at [134, 314] on ul "[GEOGRAPHIC_DATA] [GEOGRAPHIC_DATA] caribbean central & [GEOGRAPHIC_DATA] [GEOG…" at bounding box center [434, 305] width 742 height 66
click at [120, 308] on link "[GEOGRAPHIC_DATA], [GEOGRAPHIC_DATA]" at bounding box center [171, 313] width 180 height 11
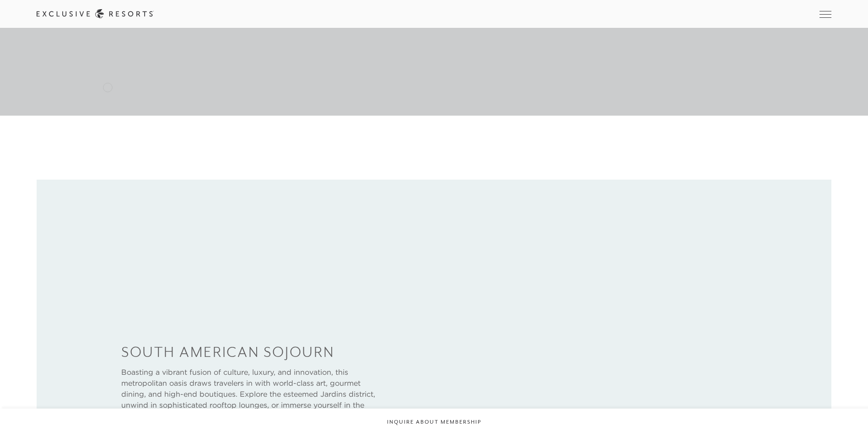
scroll to position [320, 0]
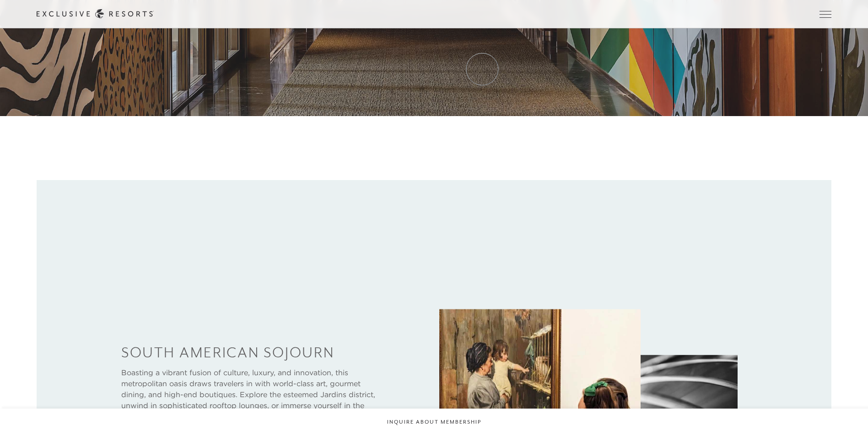
click at [0, 0] on link "Experience Collection" at bounding box center [0, 0] width 0 height 0
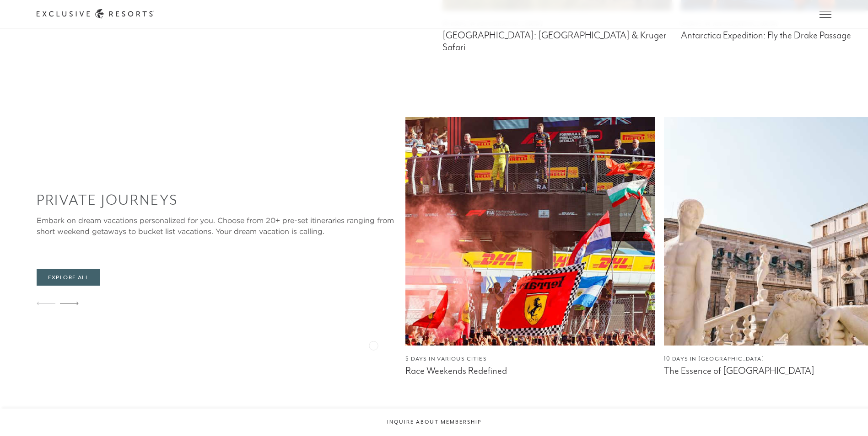
scroll to position [869, 0]
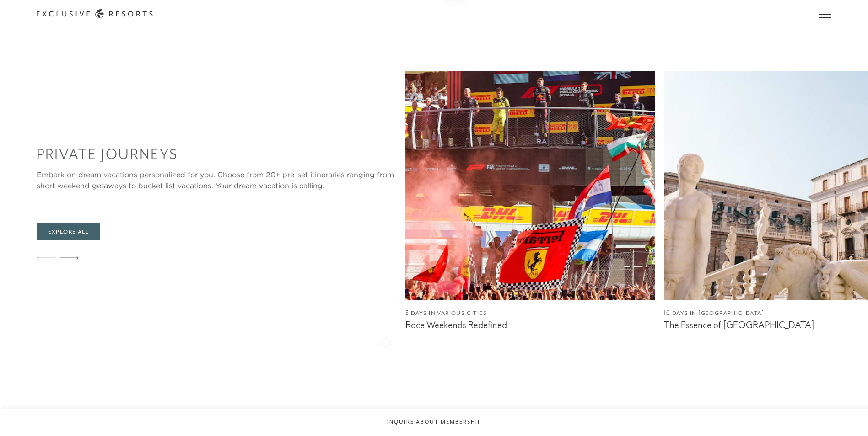
drag, startPoint x: 385, startPoint y: 342, endPoint x: 337, endPoint y: 336, distance: 48.4
click at [70, 257] on icon at bounding box center [69, 258] width 19 height 4
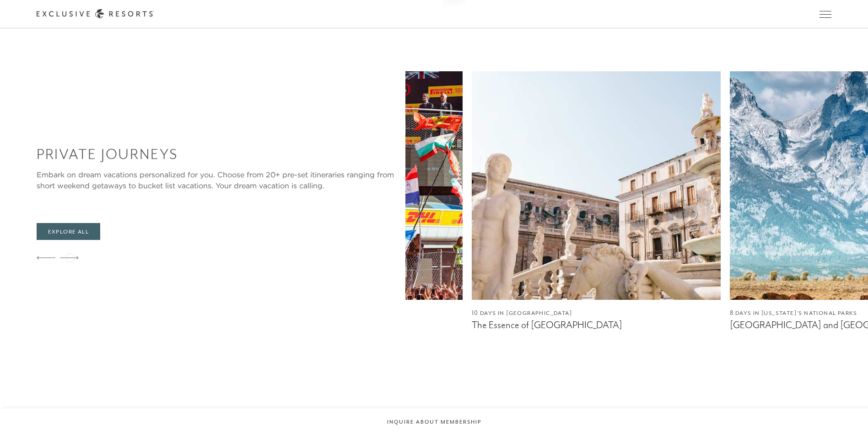
click at [70, 257] on icon at bounding box center [69, 258] width 19 height 4
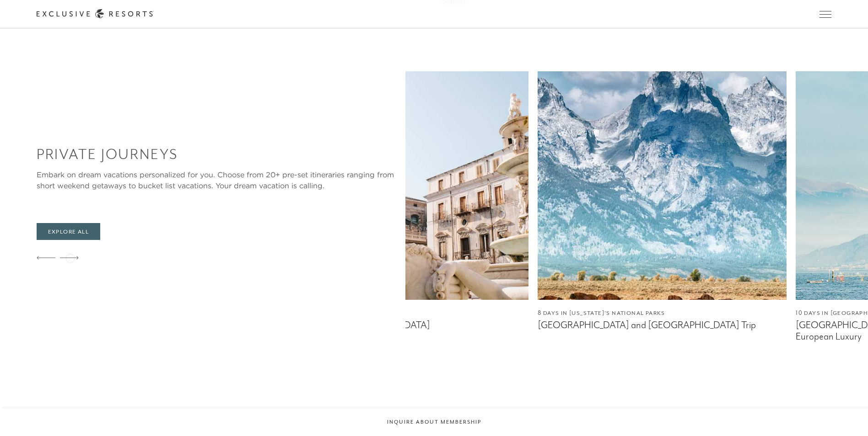
click at [70, 258] on icon at bounding box center [69, 258] width 19 height 3
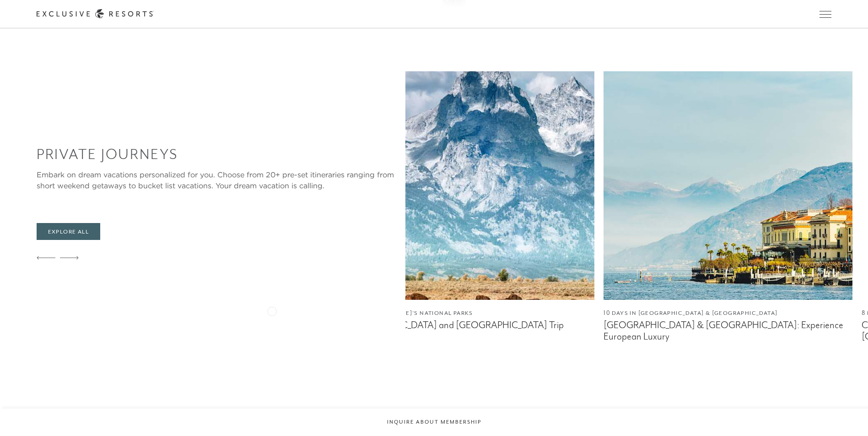
click at [603, 320] on figcaption "[GEOGRAPHIC_DATA] & [GEOGRAPHIC_DATA]: Experience European Luxury" at bounding box center [727, 331] width 249 height 23
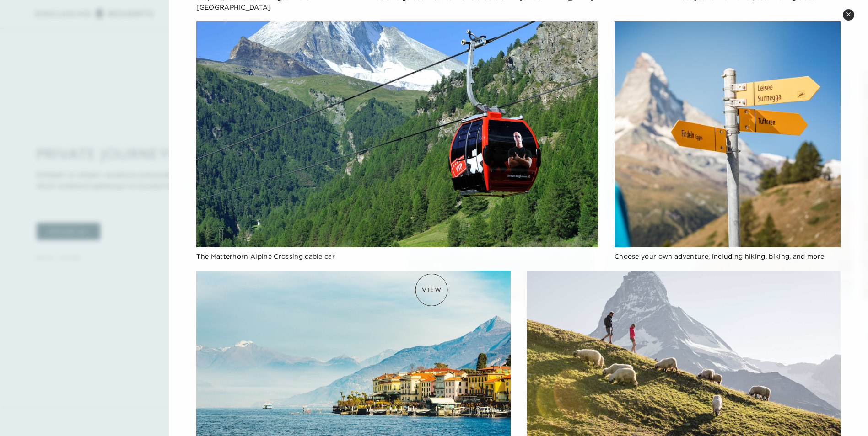
scroll to position [950, 0]
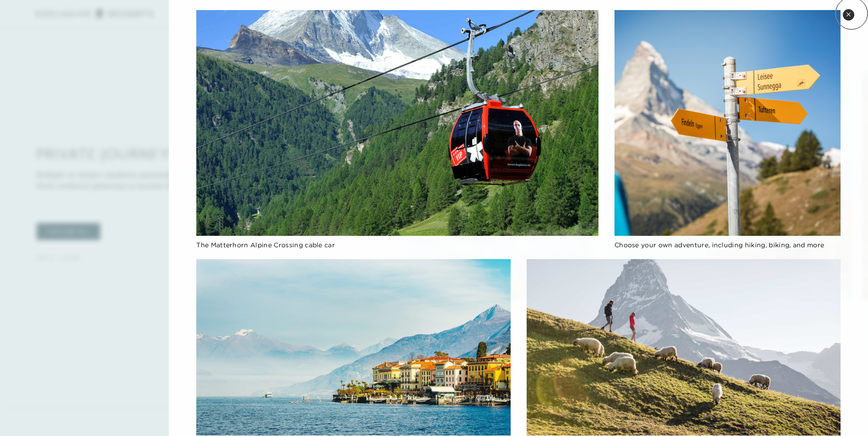
drag, startPoint x: 851, startPoint y: 13, endPoint x: 766, endPoint y: 73, distance: 103.8
click at [851, 15] on button "Close quickview" at bounding box center [848, 14] width 11 height 11
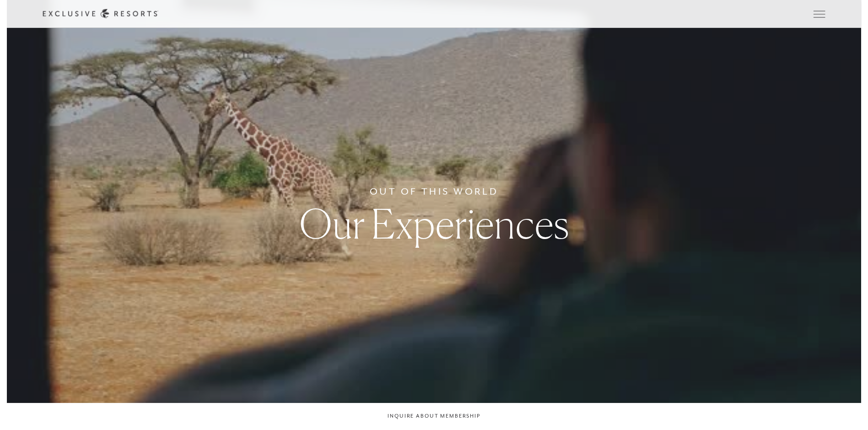
scroll to position [0, 0]
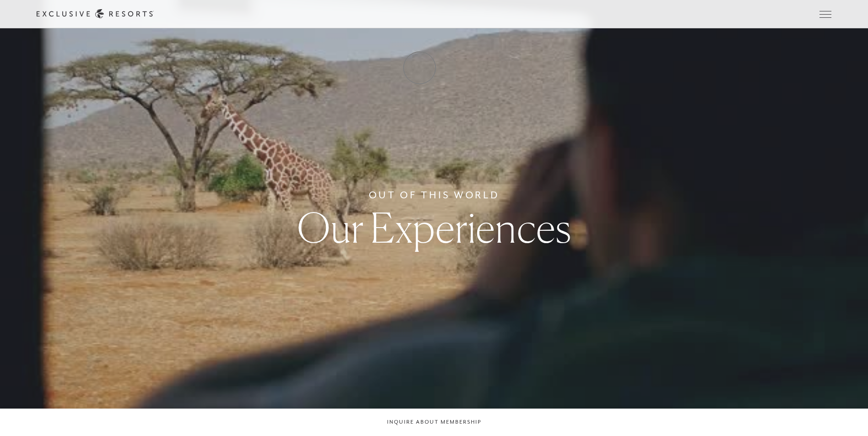
click at [0, 0] on link "How it works" at bounding box center [0, 0] width 0 height 0
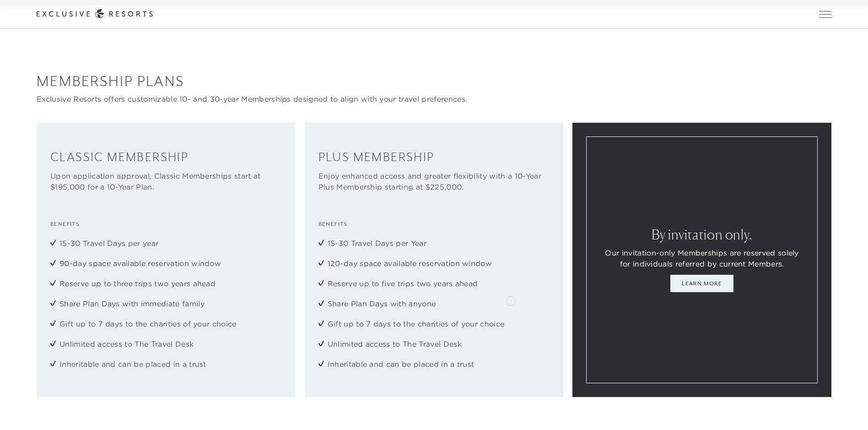
scroll to position [1281, 0]
